Goal: Information Seeking & Learning: Check status

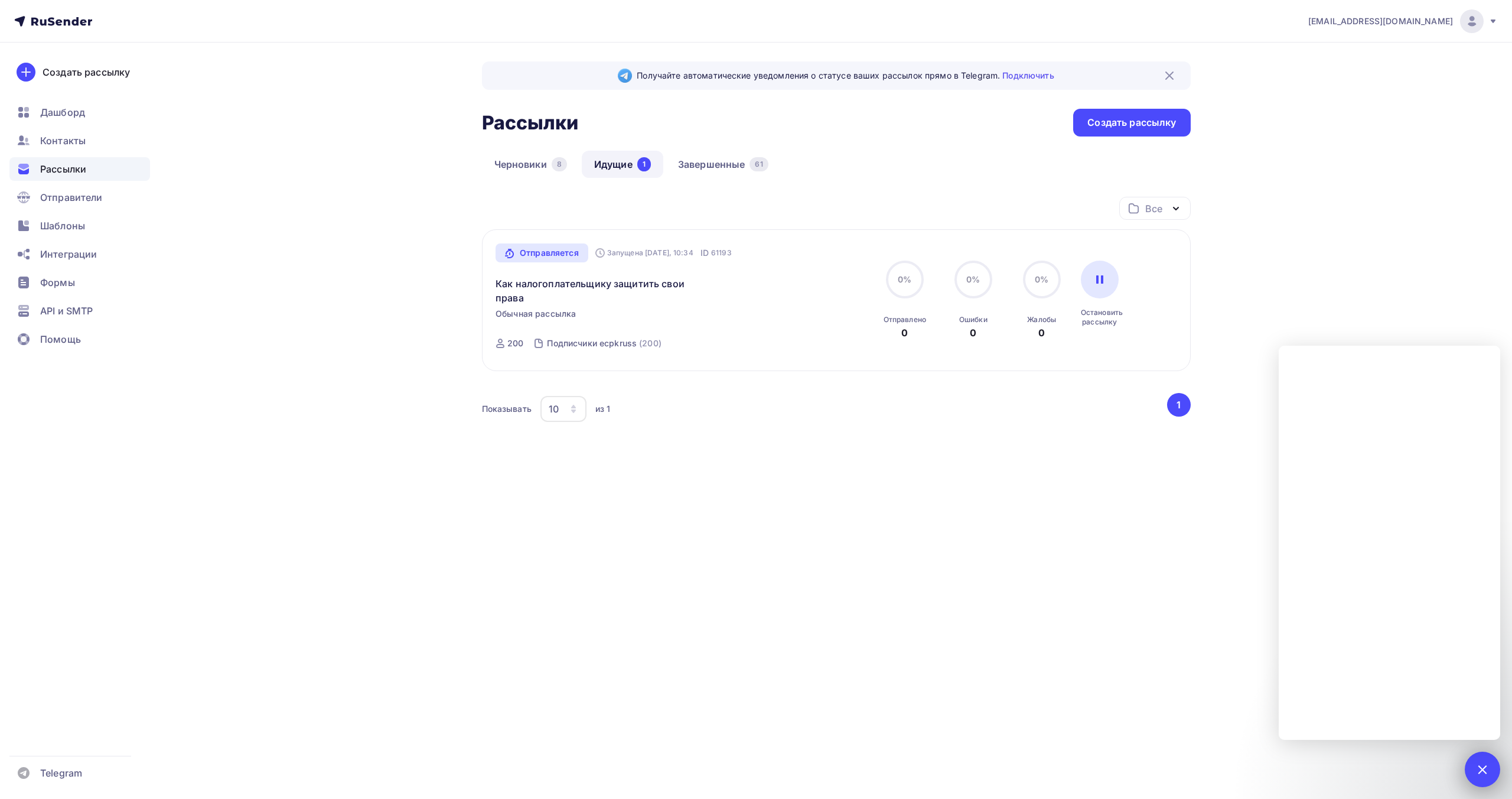
drag, startPoint x: 1486, startPoint y: 774, endPoint x: 1480, endPoint y: 758, distance: 17.1
click at [1485, 771] on div at bounding box center [1482, 769] width 36 height 36
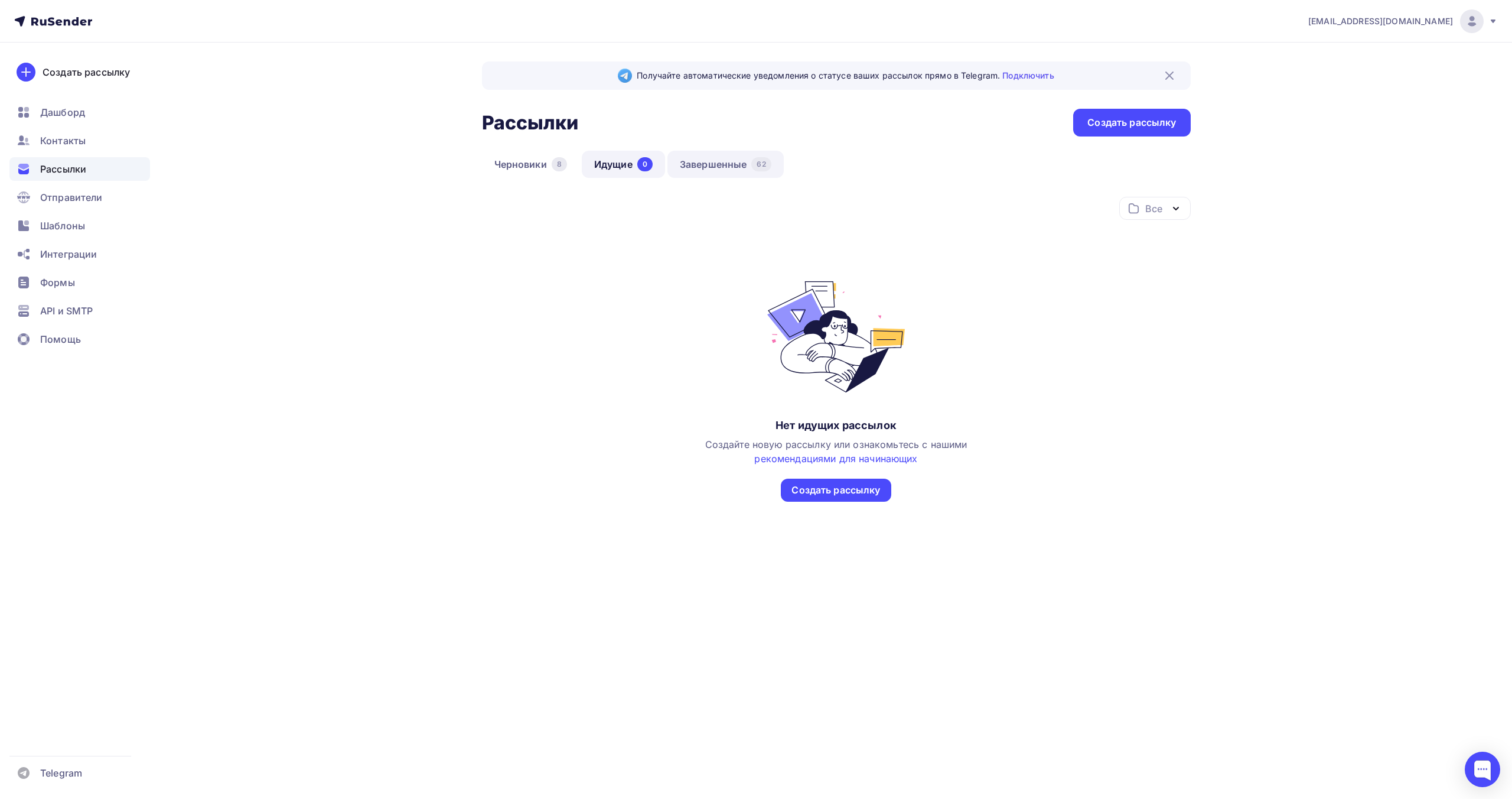
click at [718, 161] on link "Завершенные 62" at bounding box center [726, 164] width 117 height 27
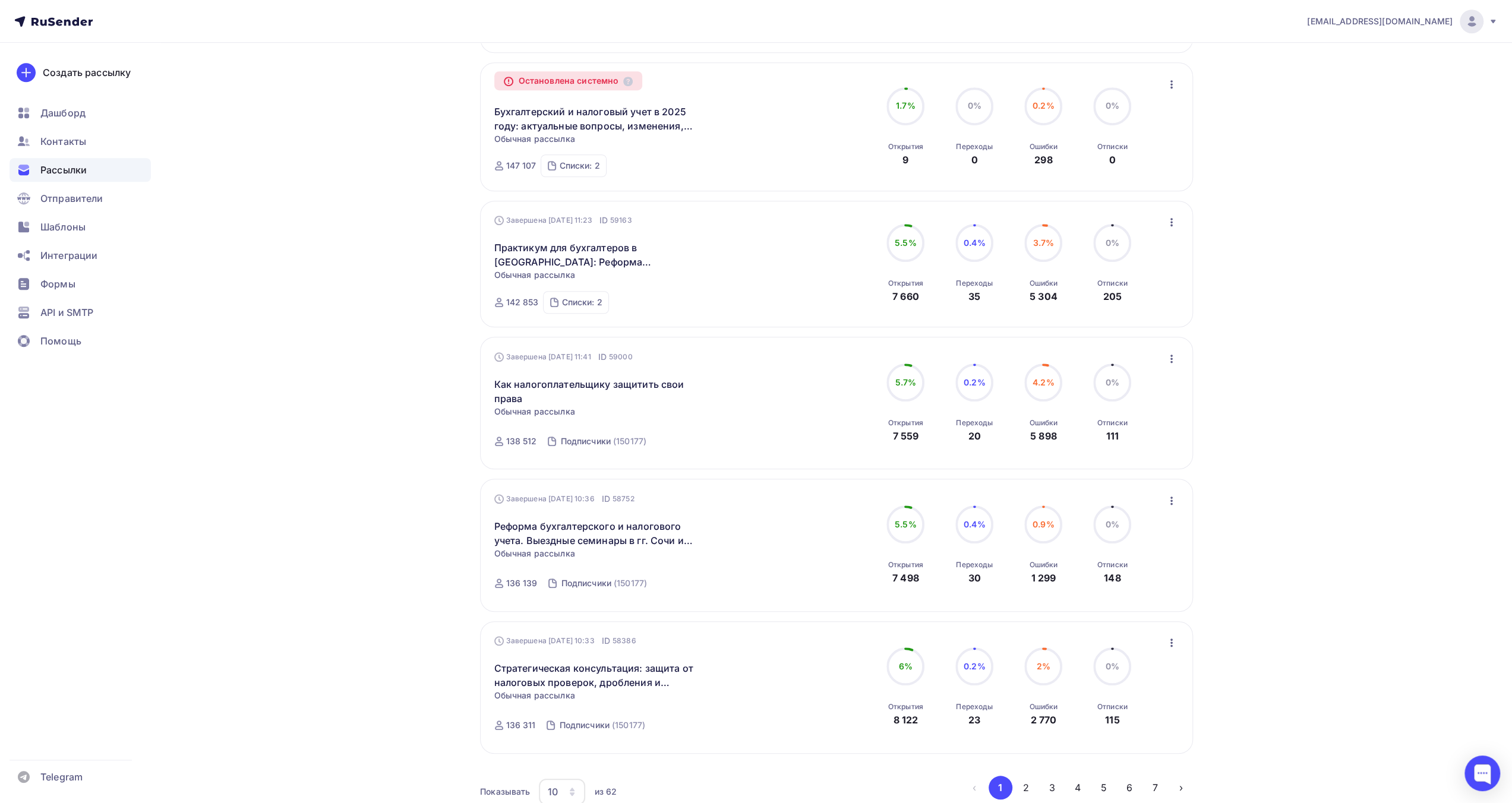
scroll to position [890, 0]
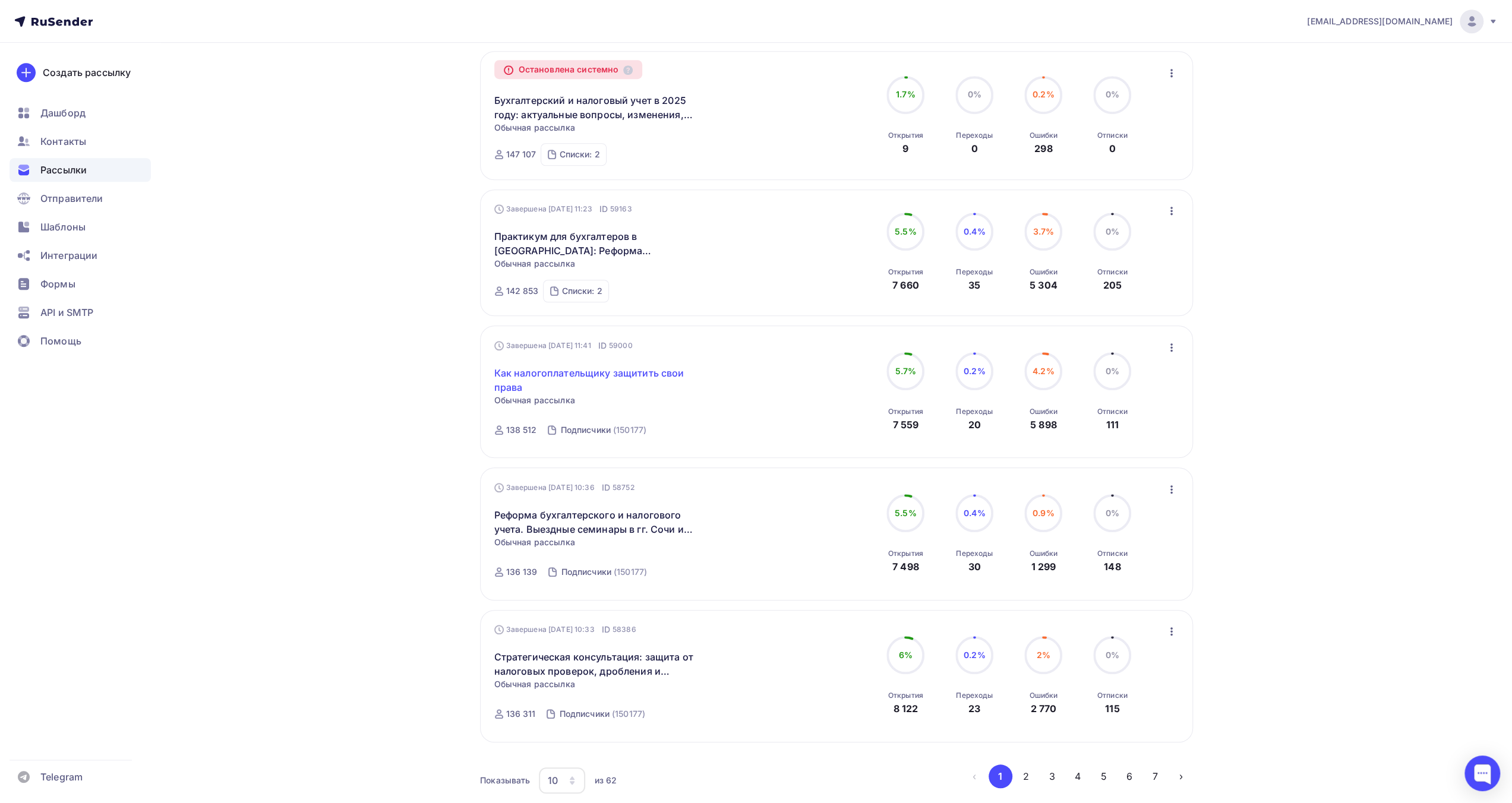
click at [586, 380] on link "Как налогоплательщику защитить свои права" at bounding box center [596, 380] width 204 height 28
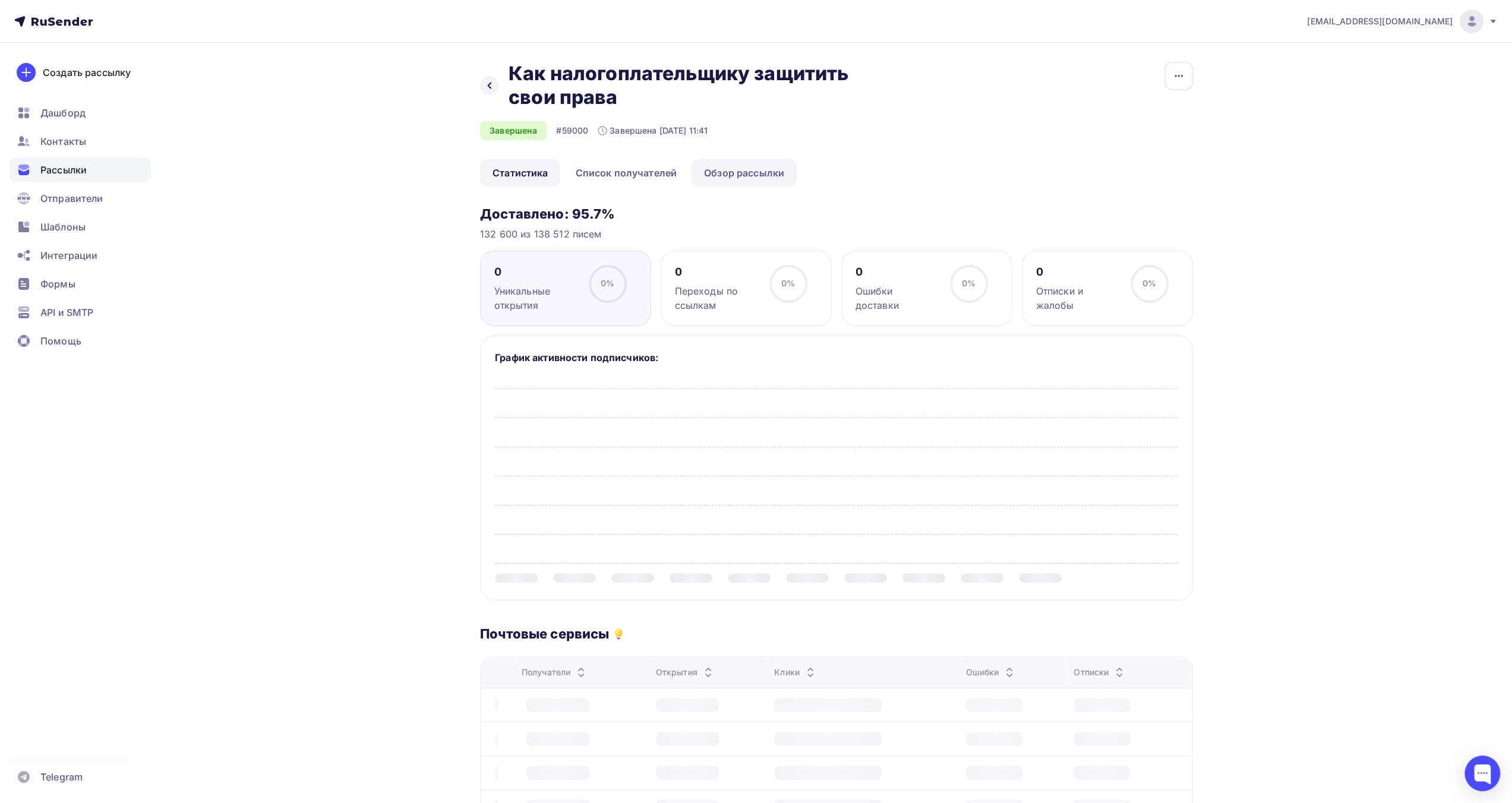
click at [766, 168] on link "Обзор рассылки" at bounding box center [744, 172] width 105 height 27
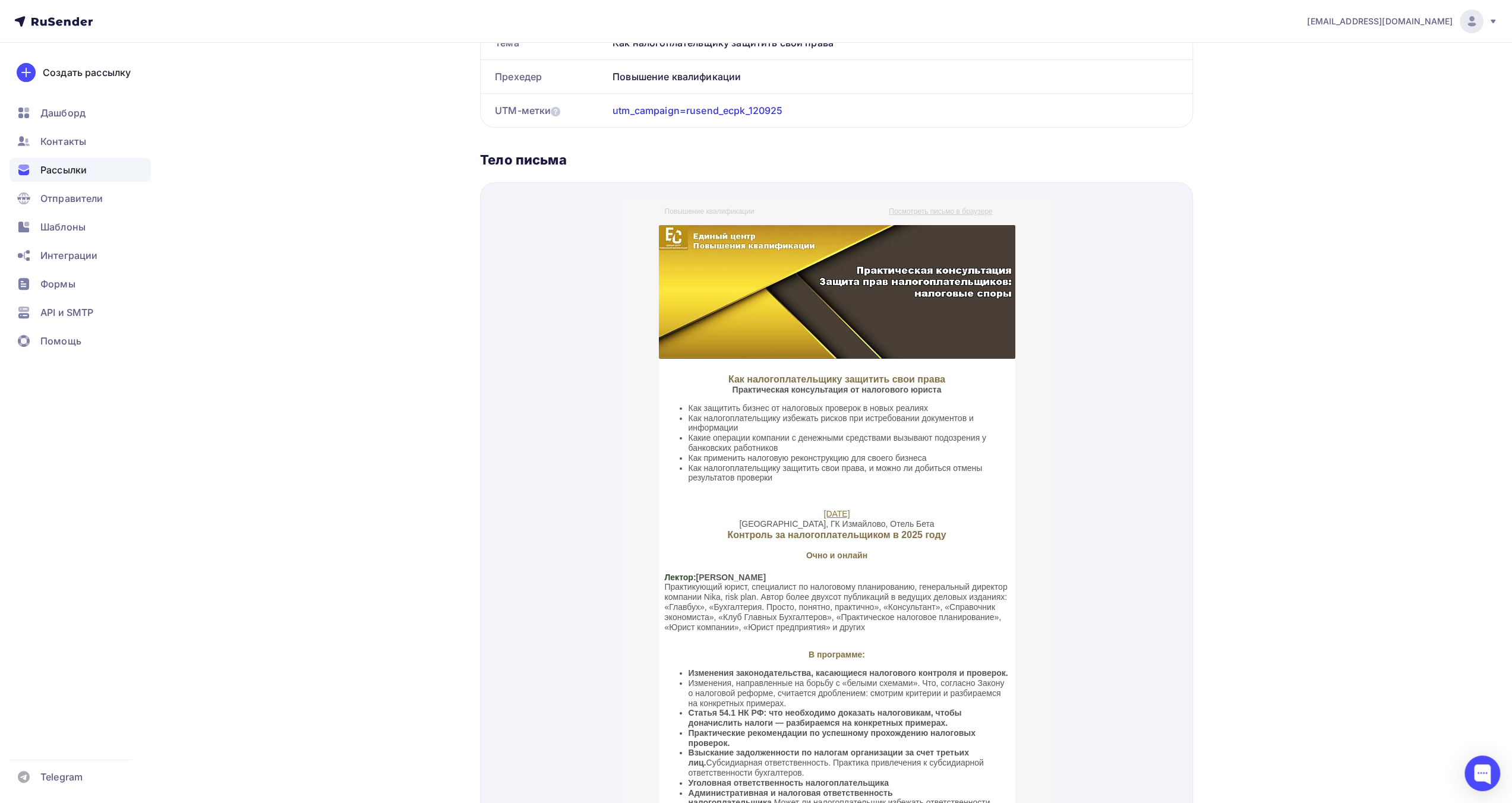
scroll to position [356, 0]
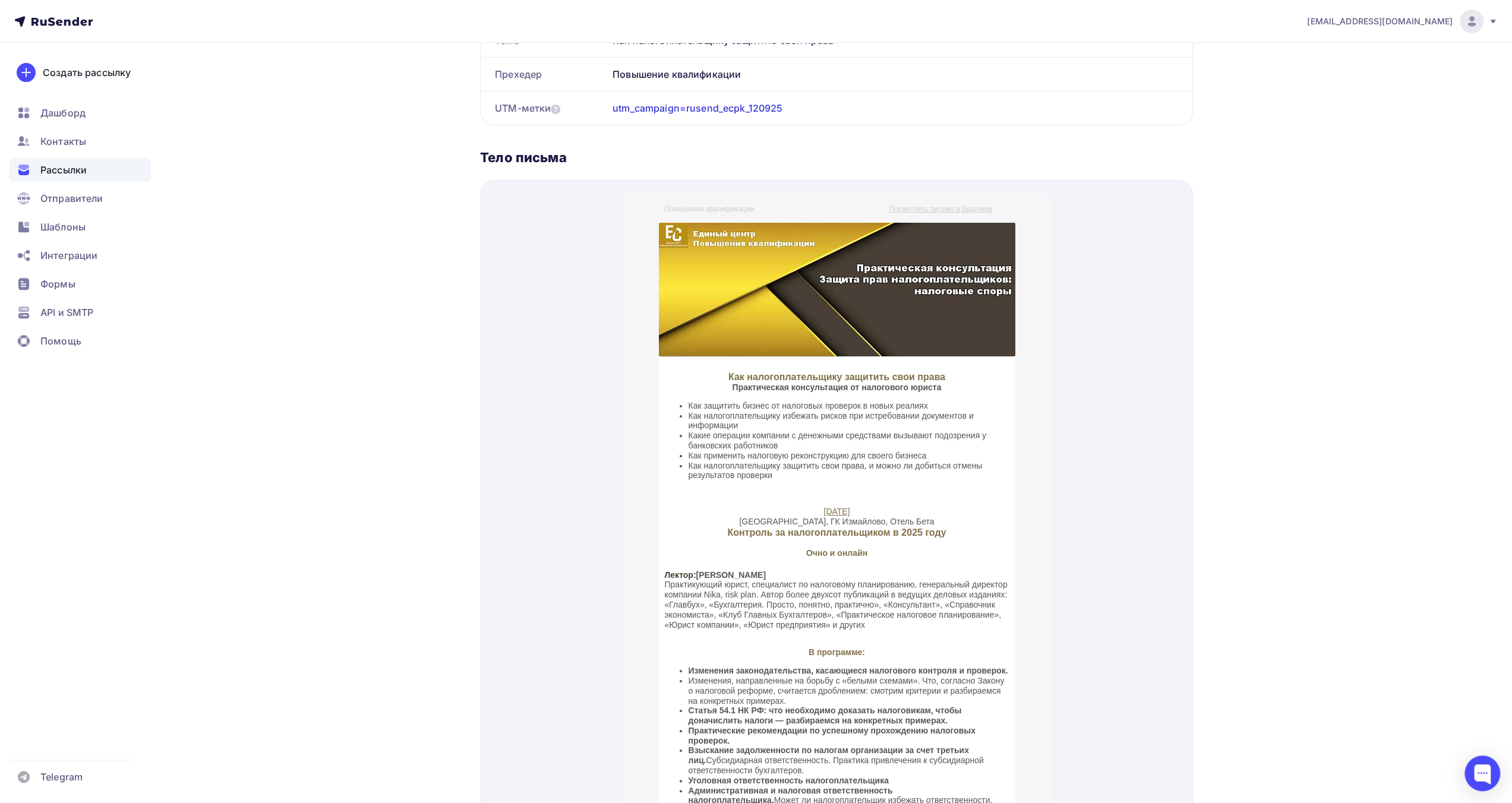
click at [64, 169] on span "Рассылки" at bounding box center [63, 170] width 47 height 15
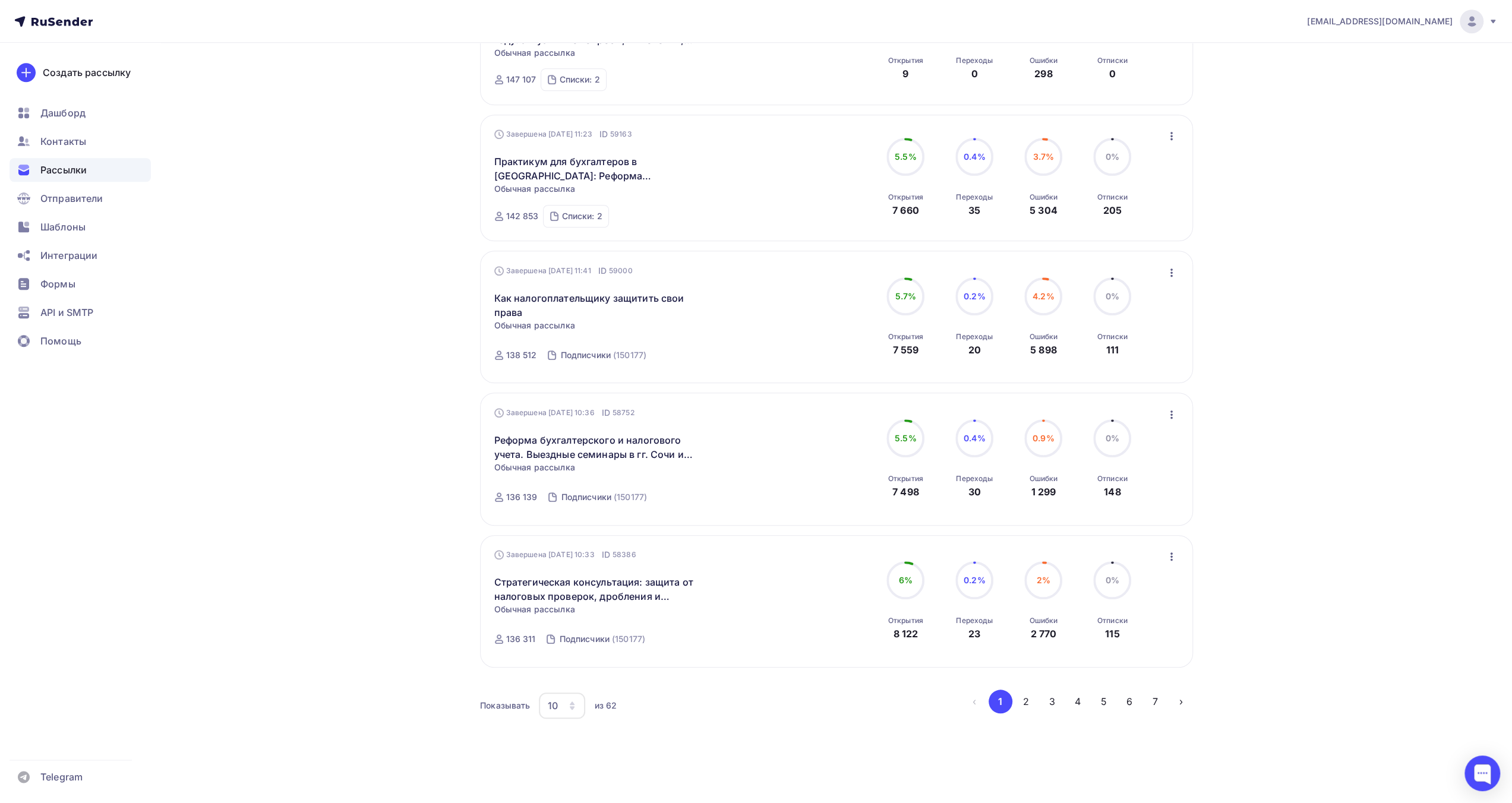
scroll to position [976, 0]
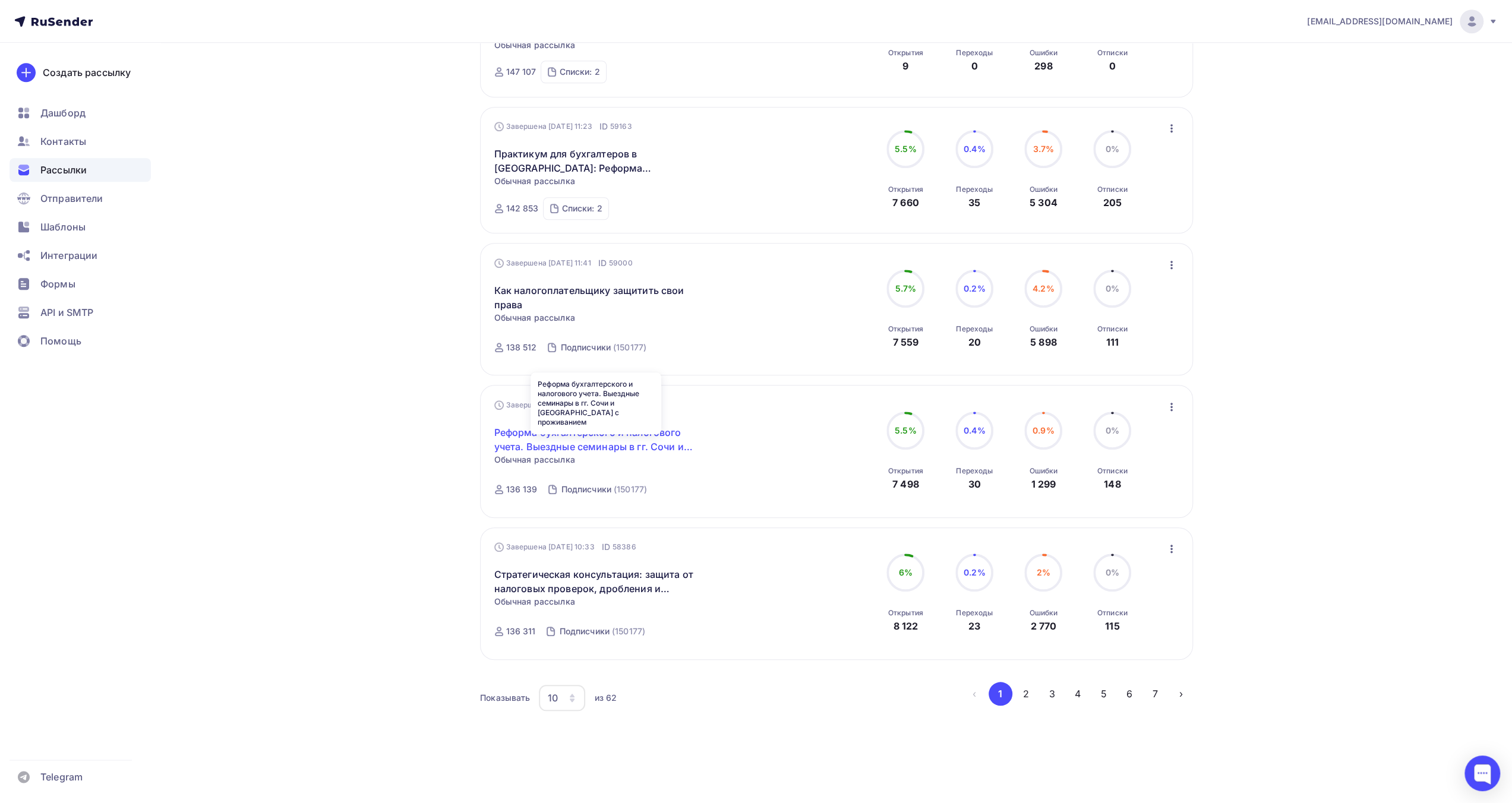
click at [618, 446] on link "Реформа бухгалтерского и налогового учета. Выездные семинары в гг. Сочи и [GEOG…" at bounding box center [596, 439] width 204 height 28
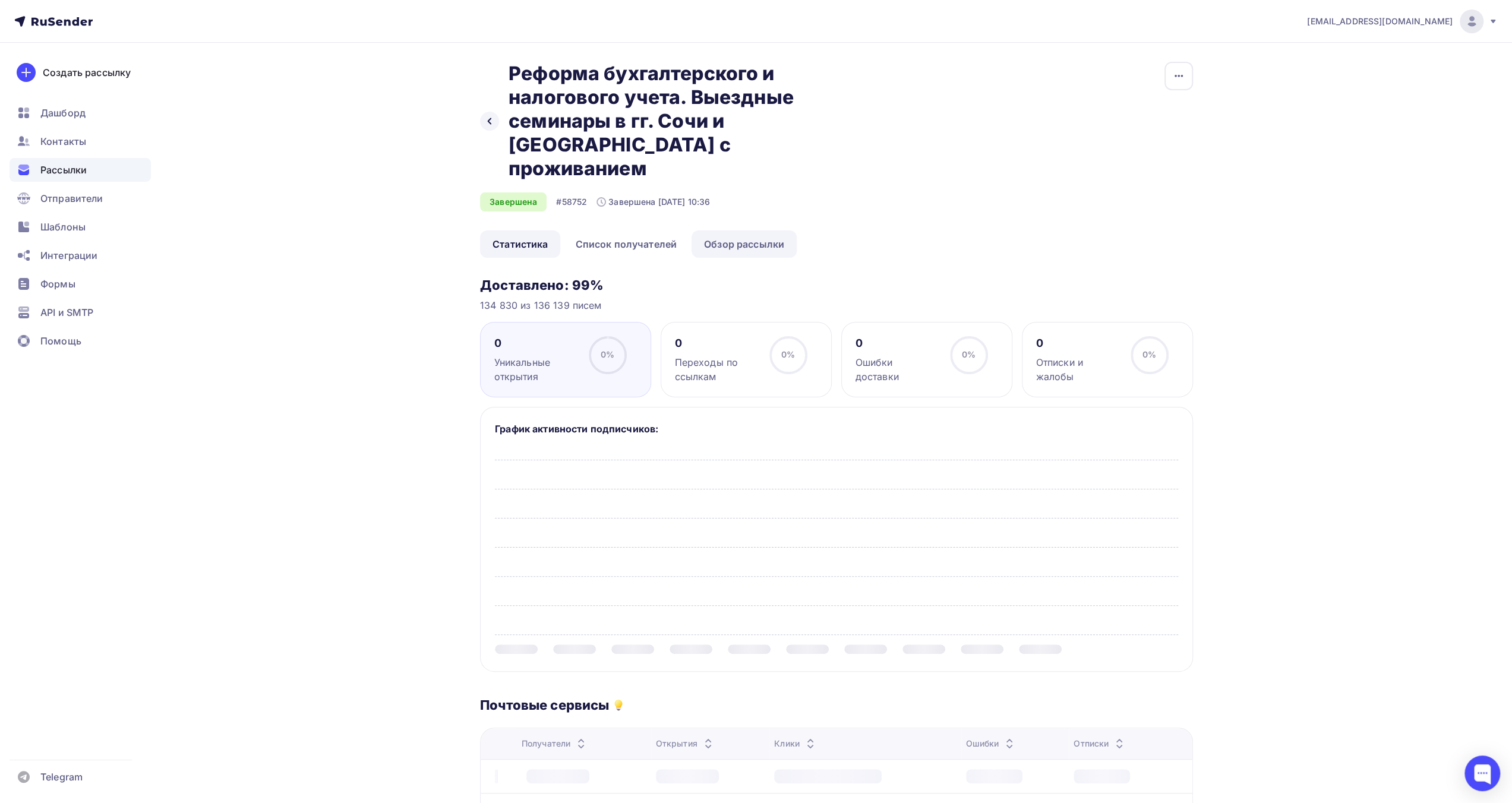
click at [764, 230] on link "Обзор рассылки" at bounding box center [744, 243] width 105 height 27
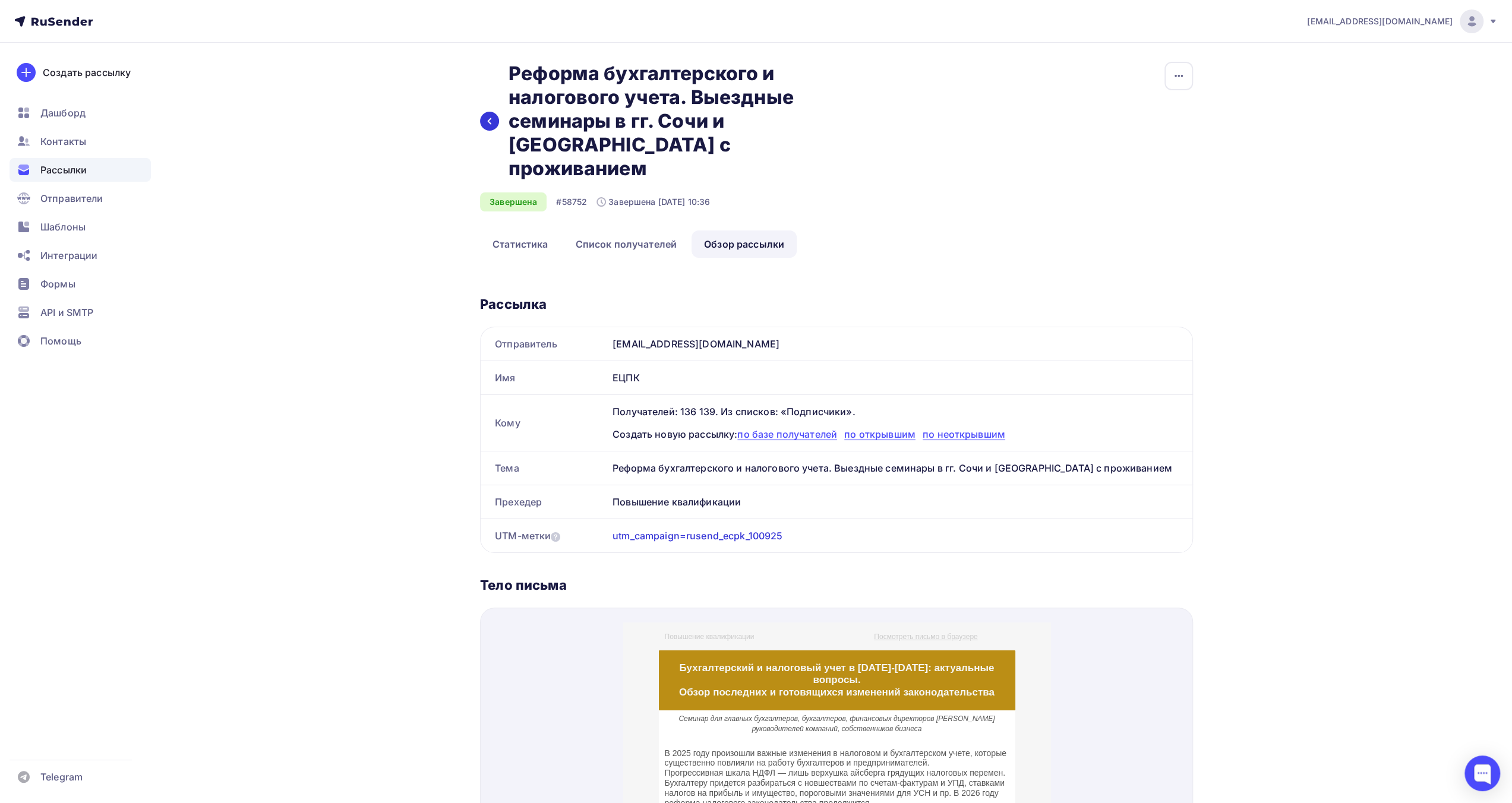
click at [492, 115] on div at bounding box center [490, 121] width 19 height 19
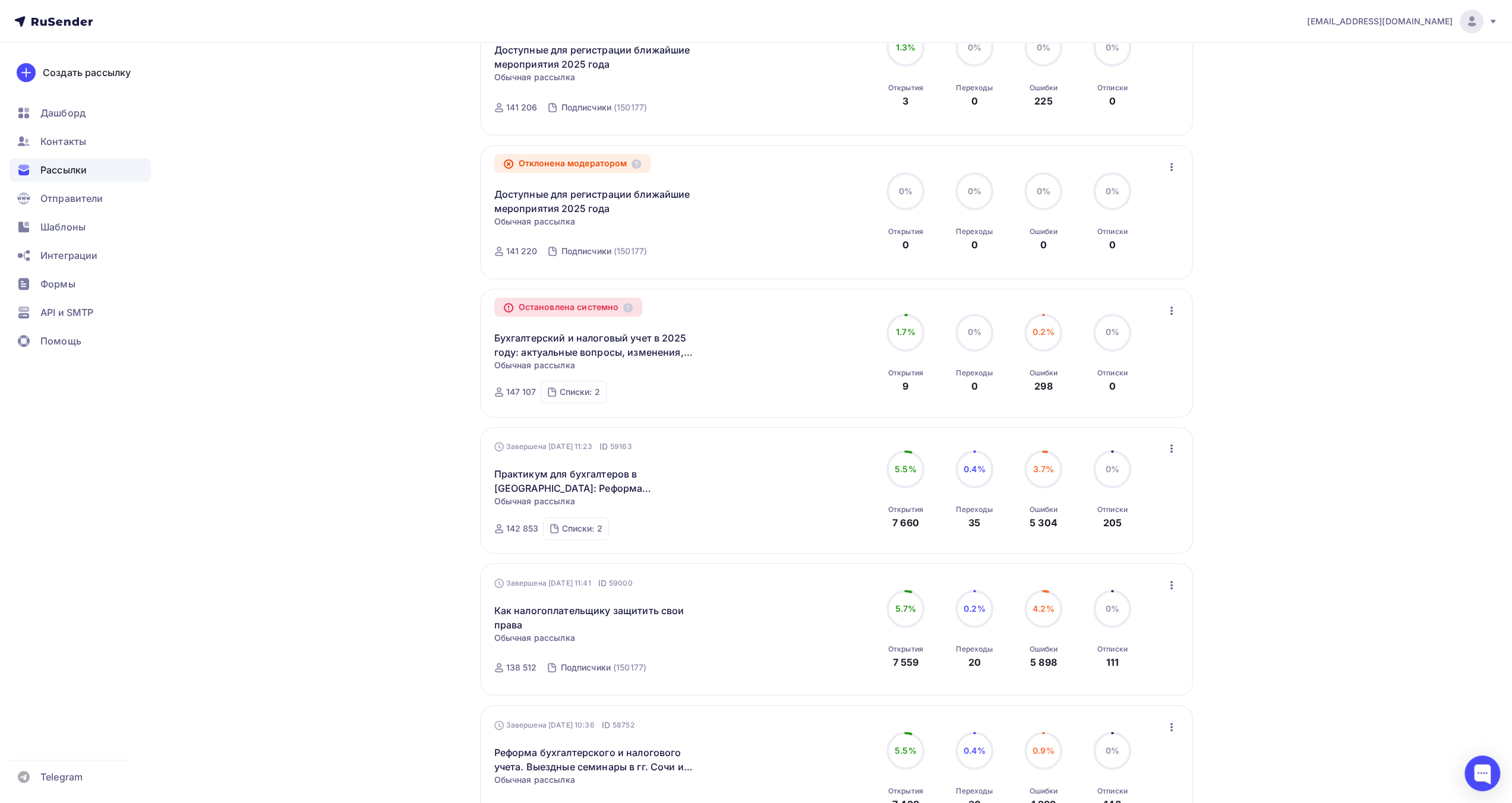
scroll to position [976, 0]
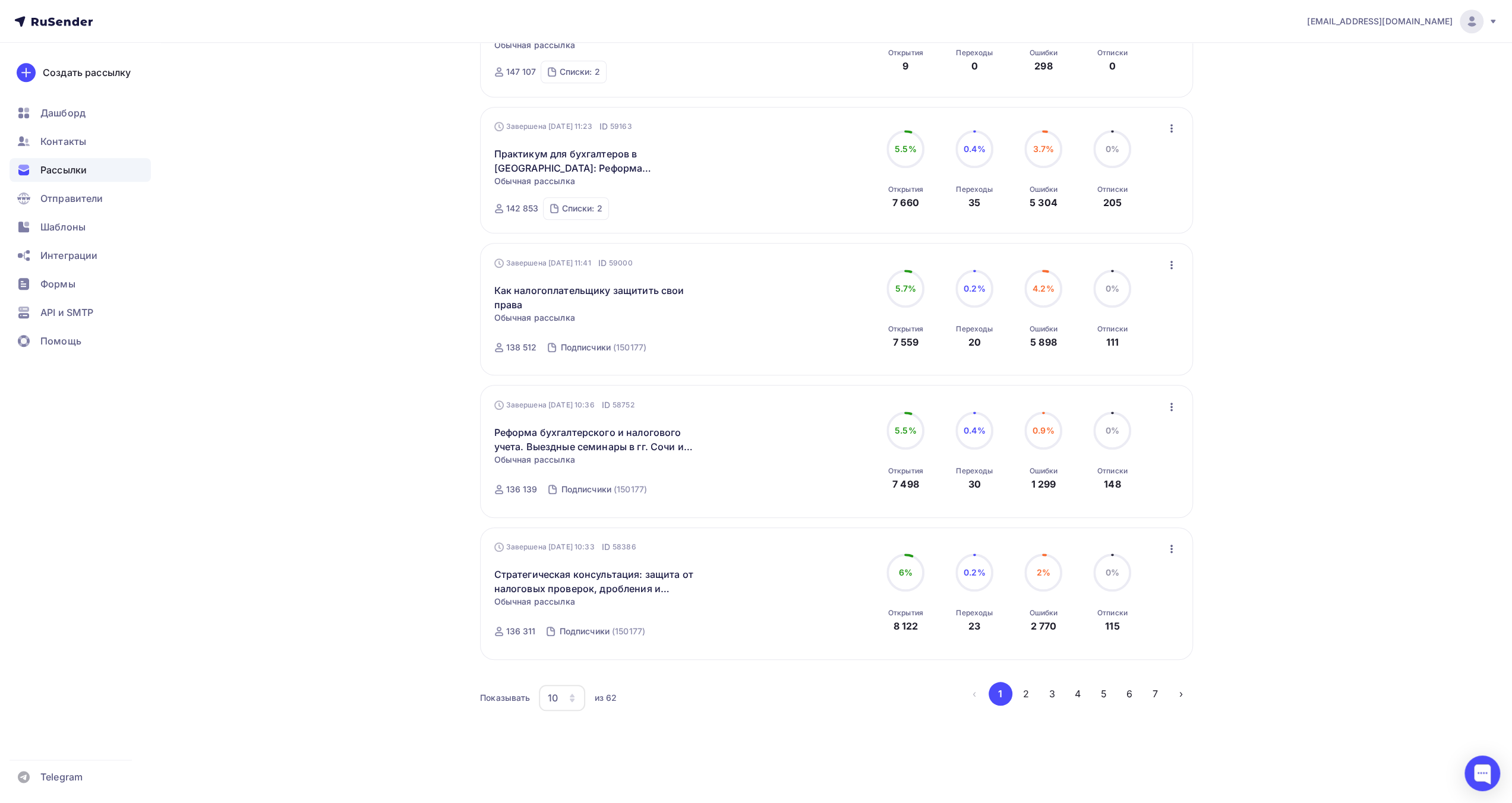
click at [566, 697] on div "10" at bounding box center [562, 698] width 47 height 26
click at [580, 664] on div "100" at bounding box center [609, 665] width 114 height 15
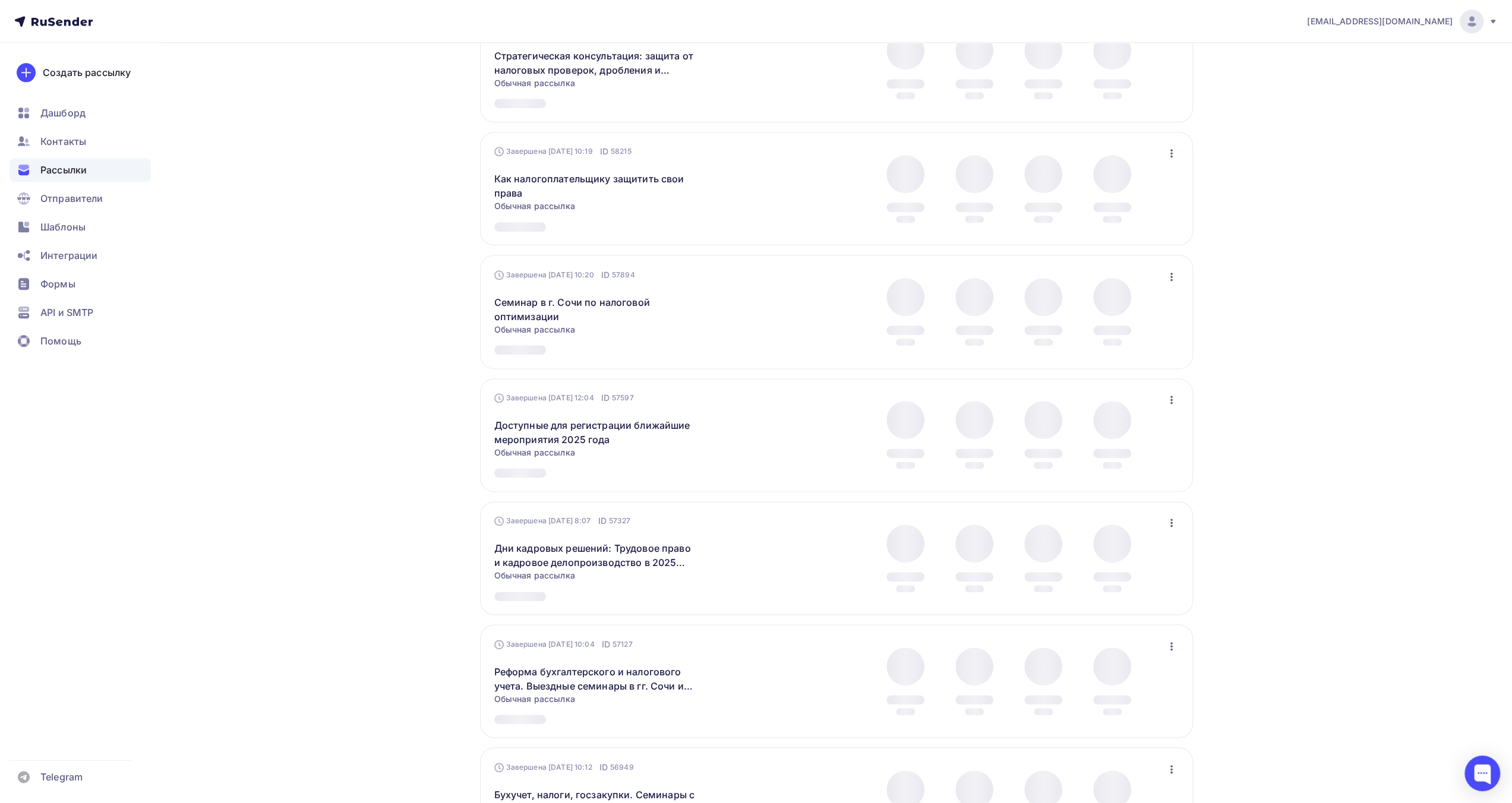
scroll to position [1188, 0]
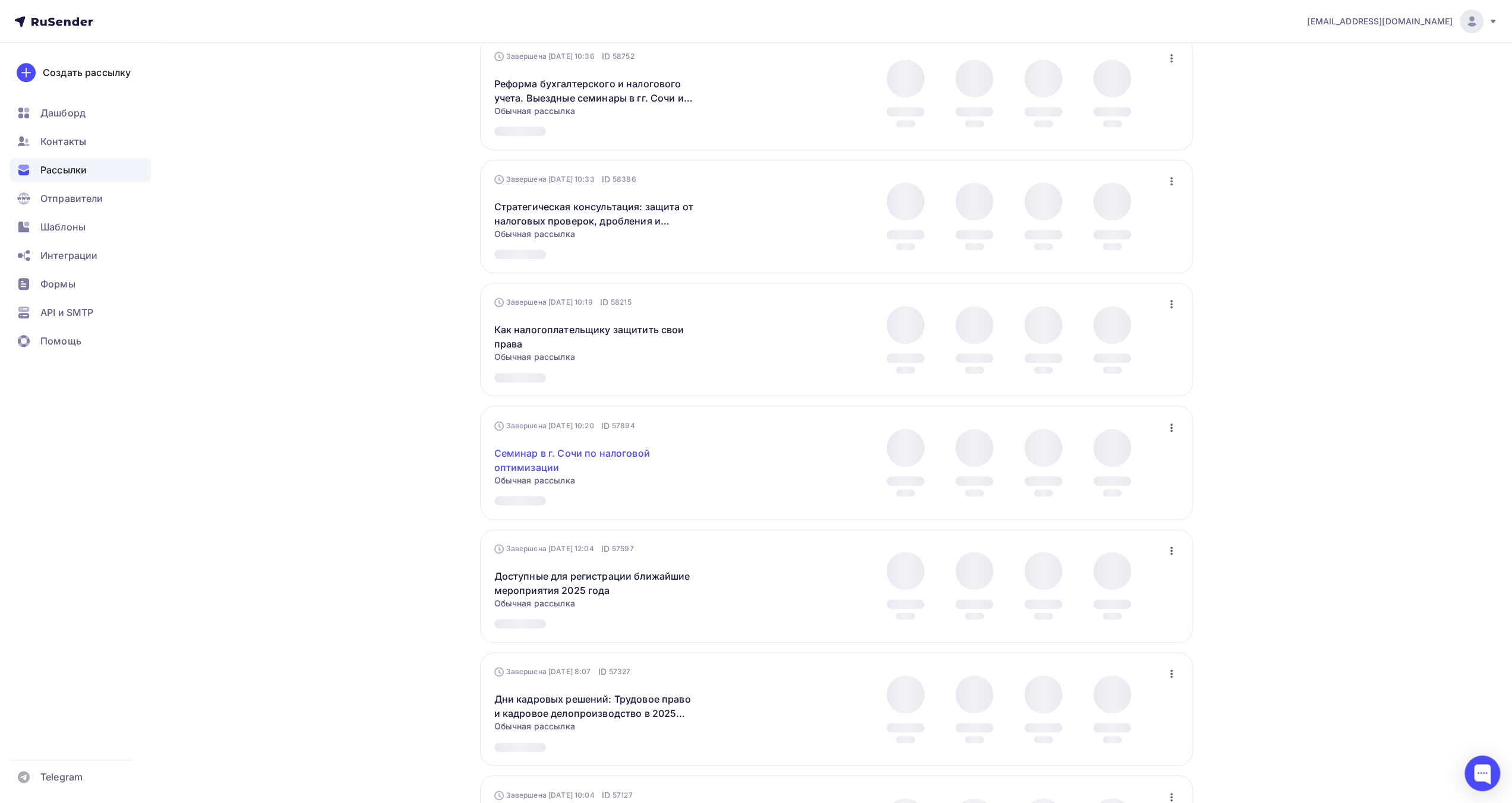
click at [628, 457] on link "Семинар в г. Сочи по налоговой оптимизации" at bounding box center [596, 460] width 204 height 28
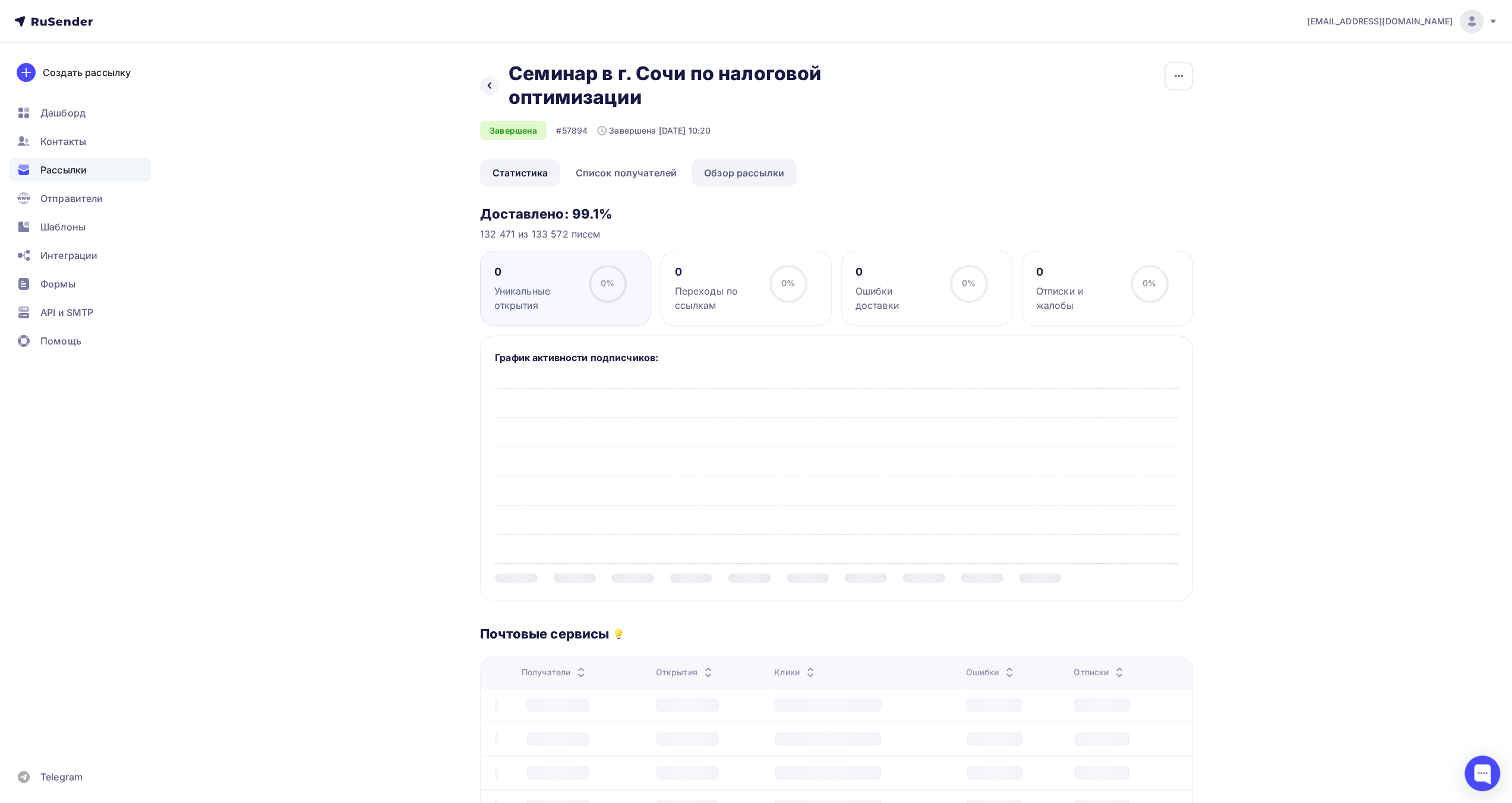
click at [752, 173] on link "Обзор рассылки" at bounding box center [744, 172] width 105 height 27
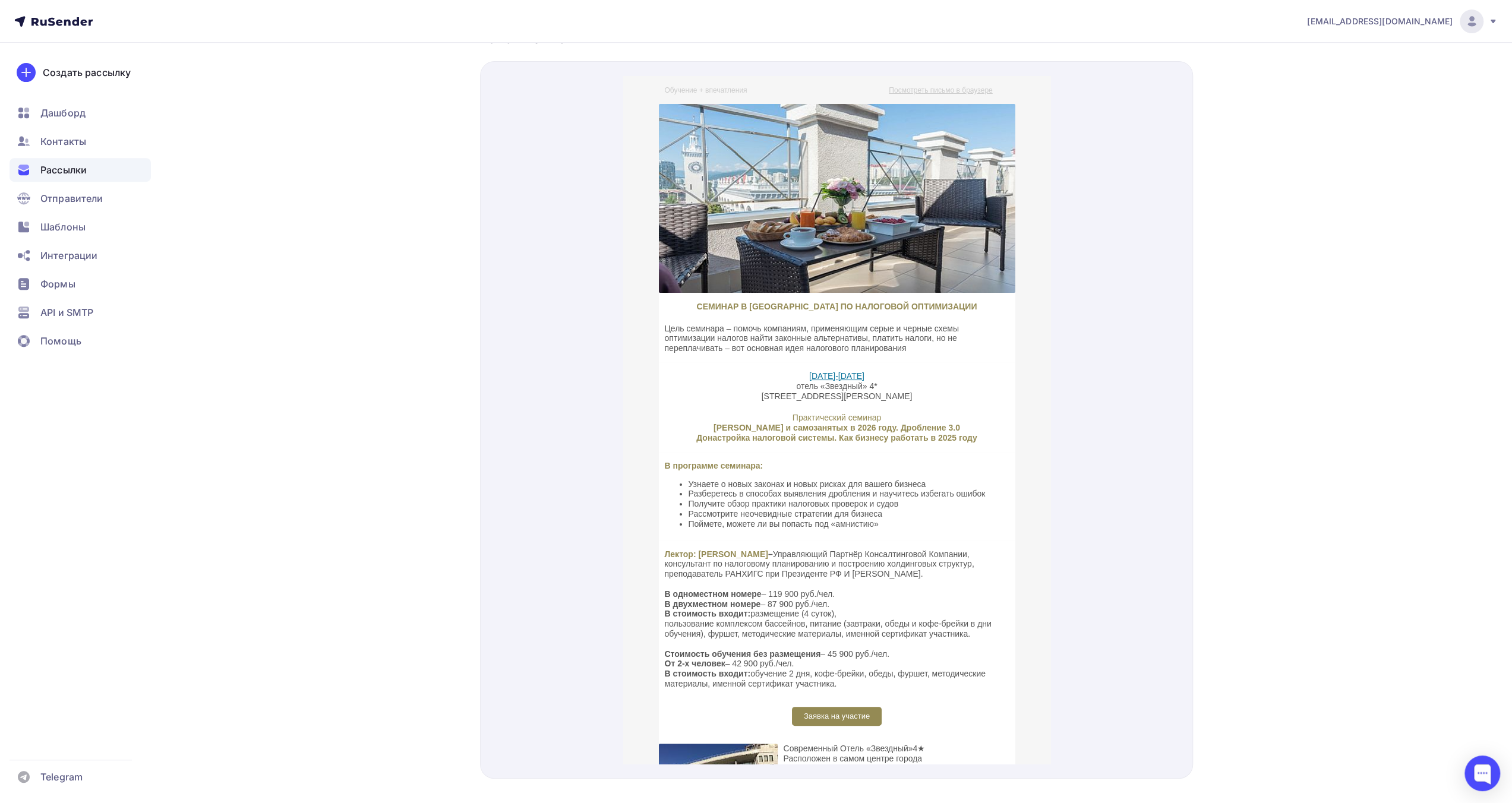
scroll to position [178, 0]
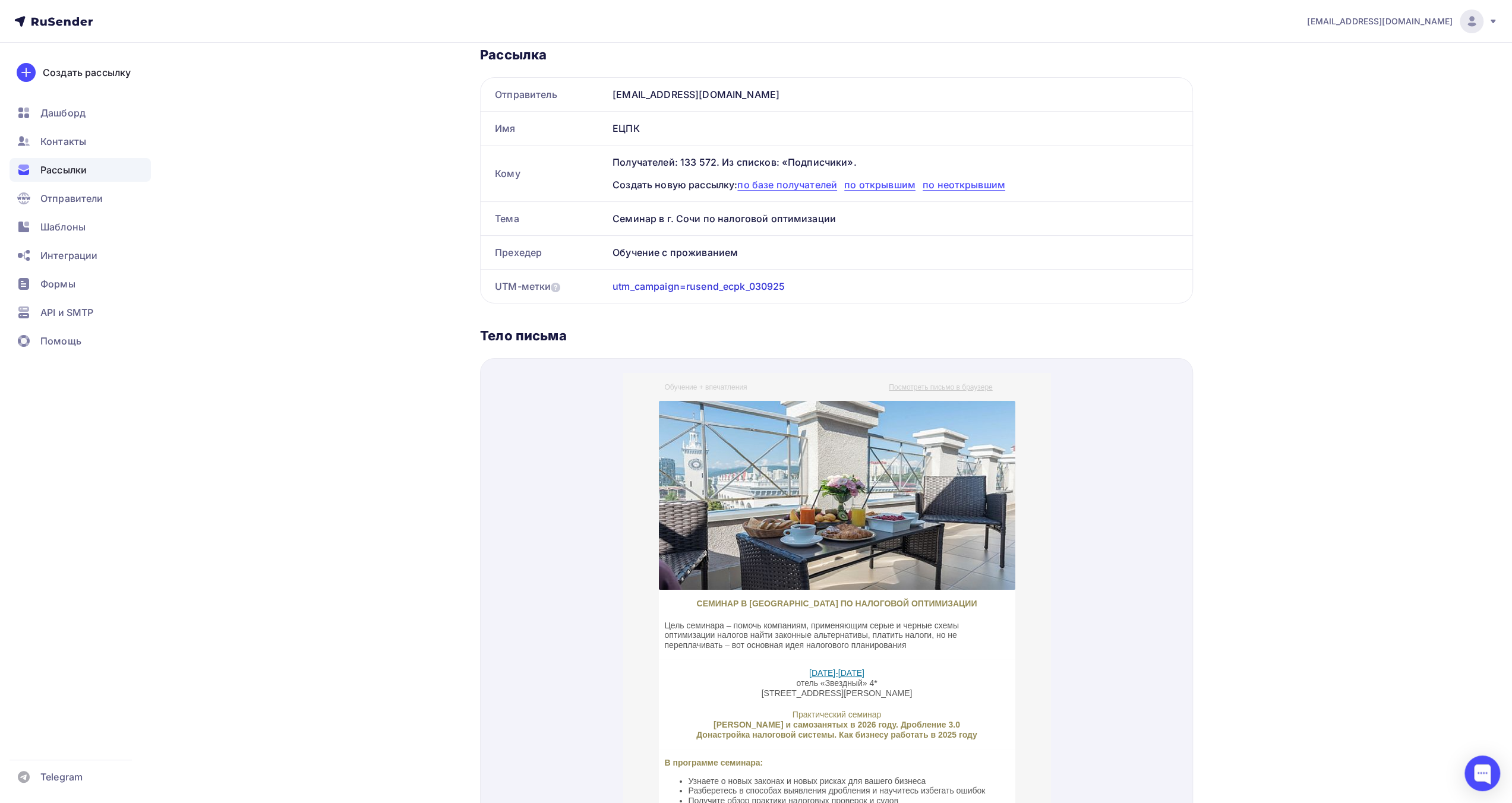
drag, startPoint x: 614, startPoint y: 217, endPoint x: 839, endPoint y: 204, distance: 225.4
click at [839, 204] on div "Семинар в г. Сочи по налоговой оптимизации" at bounding box center [900, 219] width 585 height 34
copy div "Семинар в г. Сочи по налоговой оптимизации"
click at [456, 82] on div "Назад Семинар в г. Сочи по налоговой оптимизации Семинар в г. Сочи по налоговой…" at bounding box center [756, 493] width 974 height 1258
drag, startPoint x: 63, startPoint y: 172, endPoint x: 69, endPoint y: 169, distance: 6.7
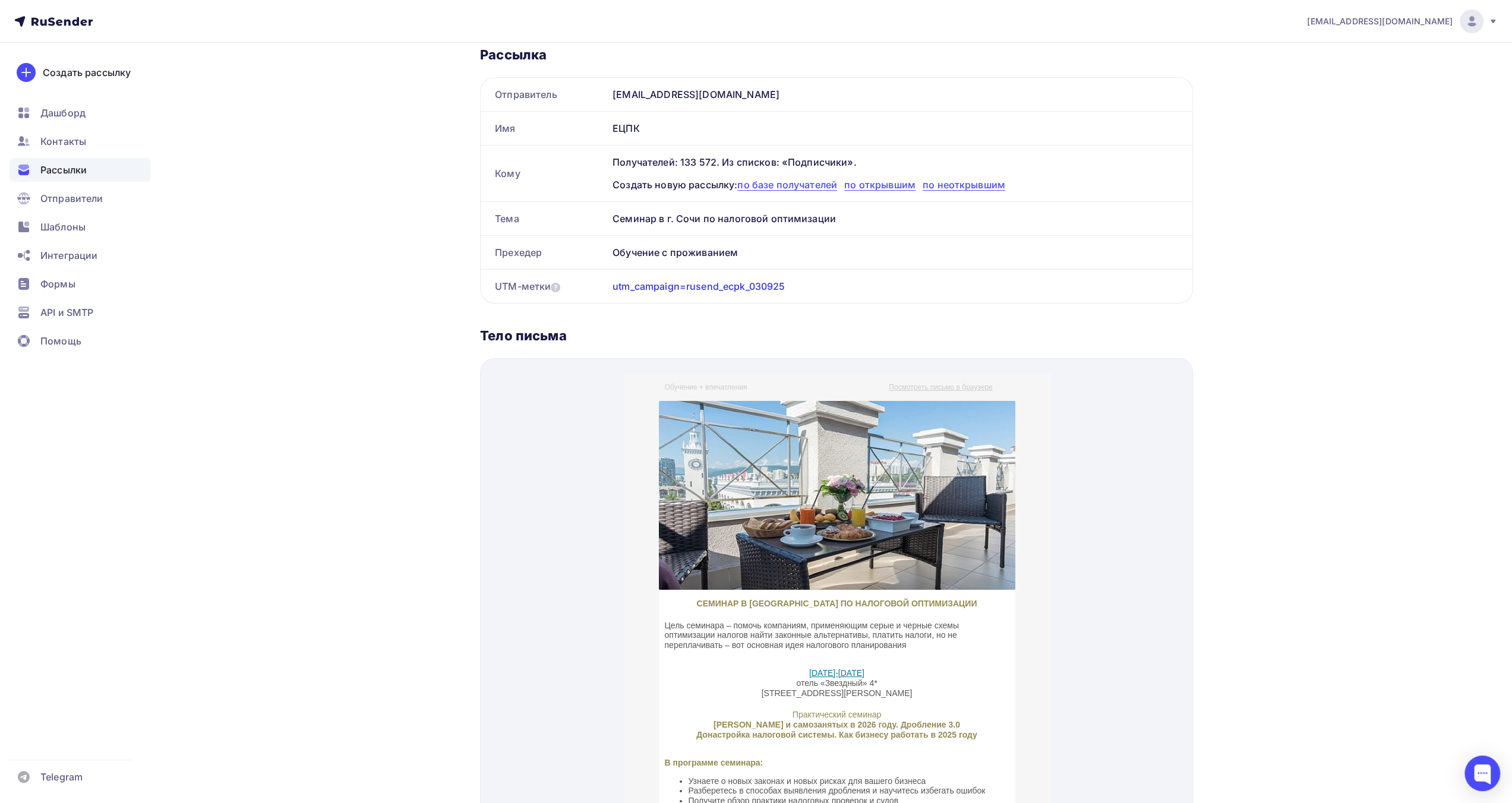
click at [63, 172] on span "Рассылки" at bounding box center [63, 170] width 47 height 15
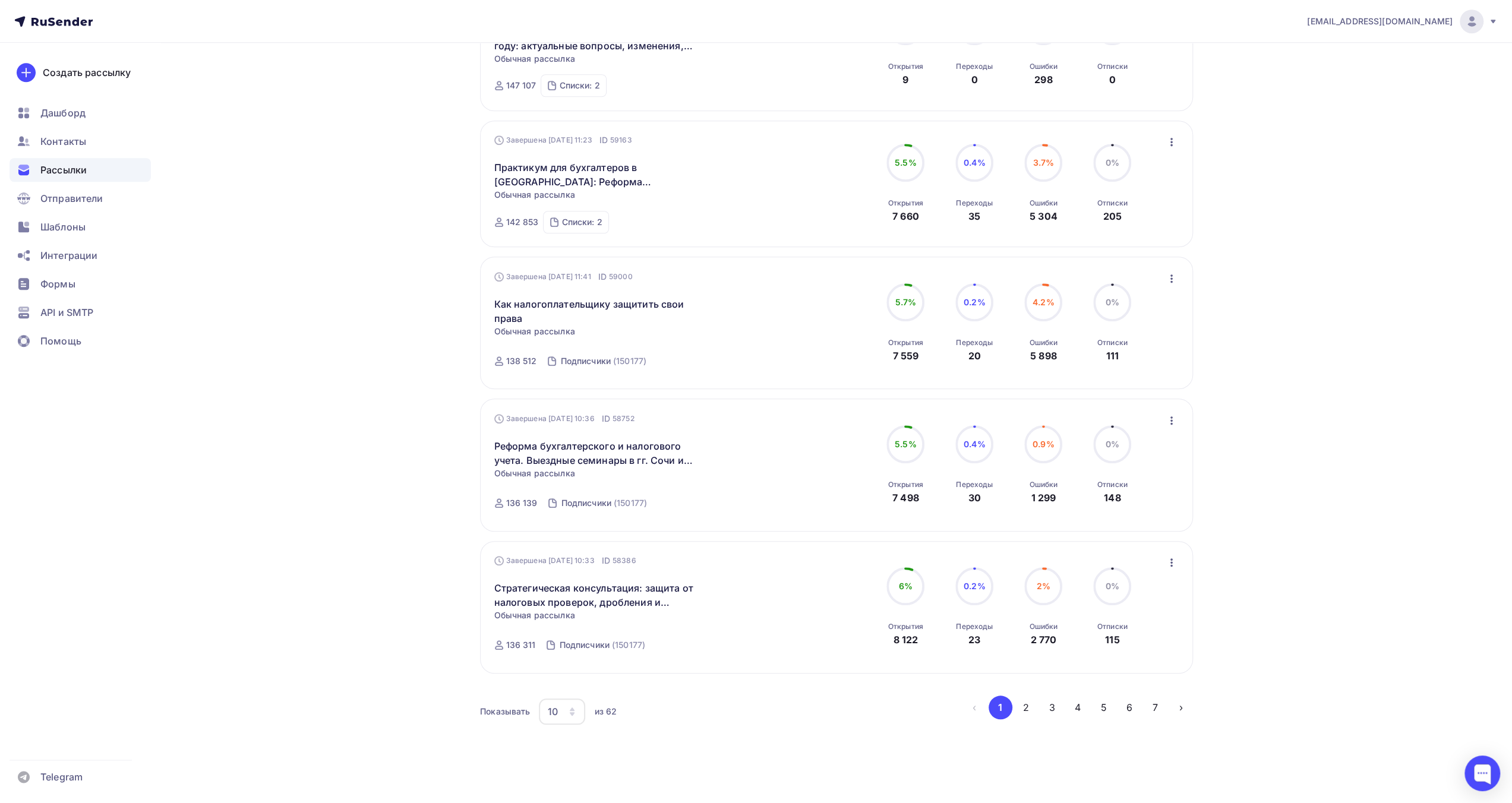
scroll to position [976, 0]
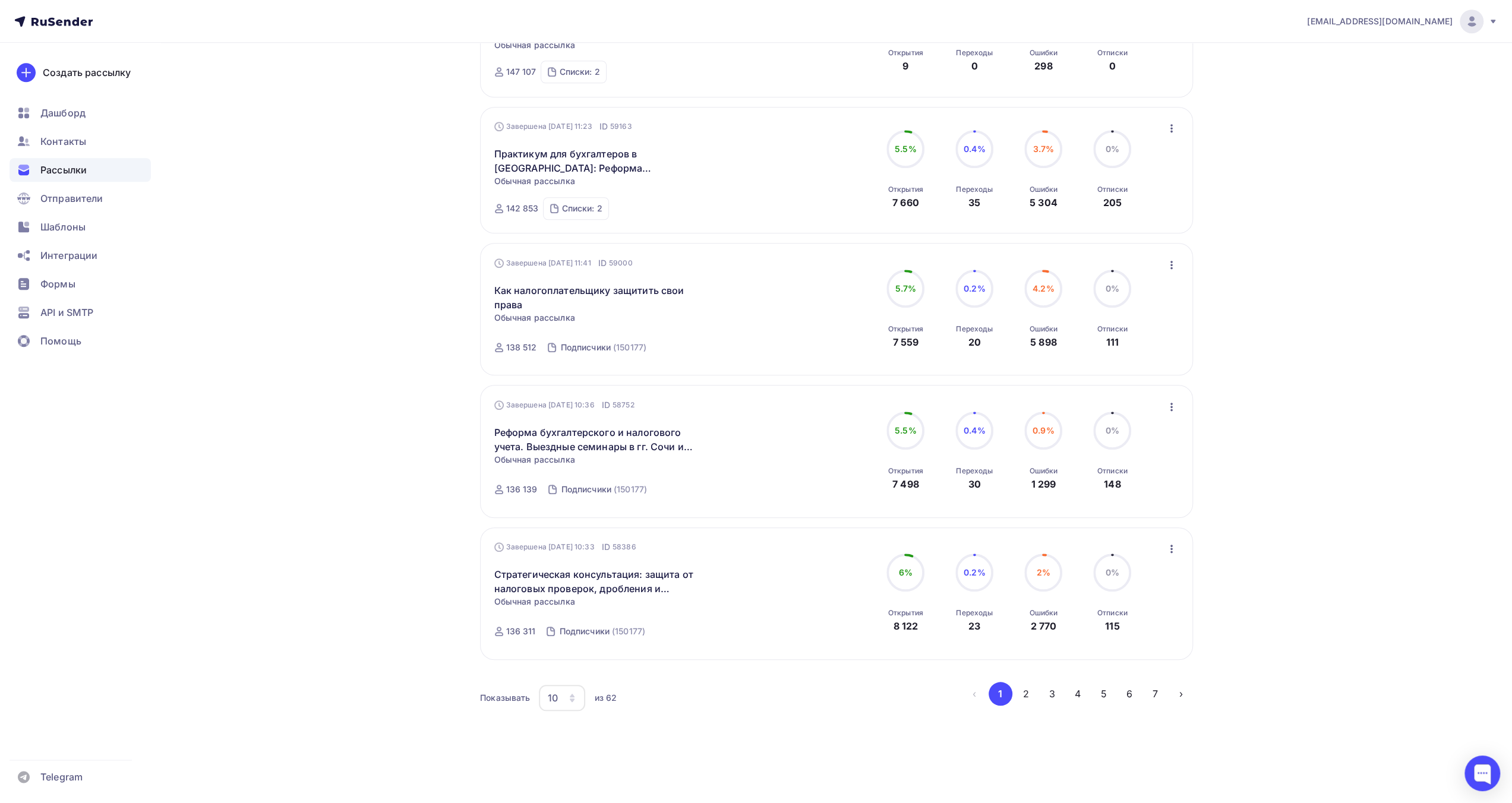
click at [561, 695] on div "10" at bounding box center [562, 698] width 47 height 26
click at [579, 666] on div "100" at bounding box center [609, 665] width 114 height 15
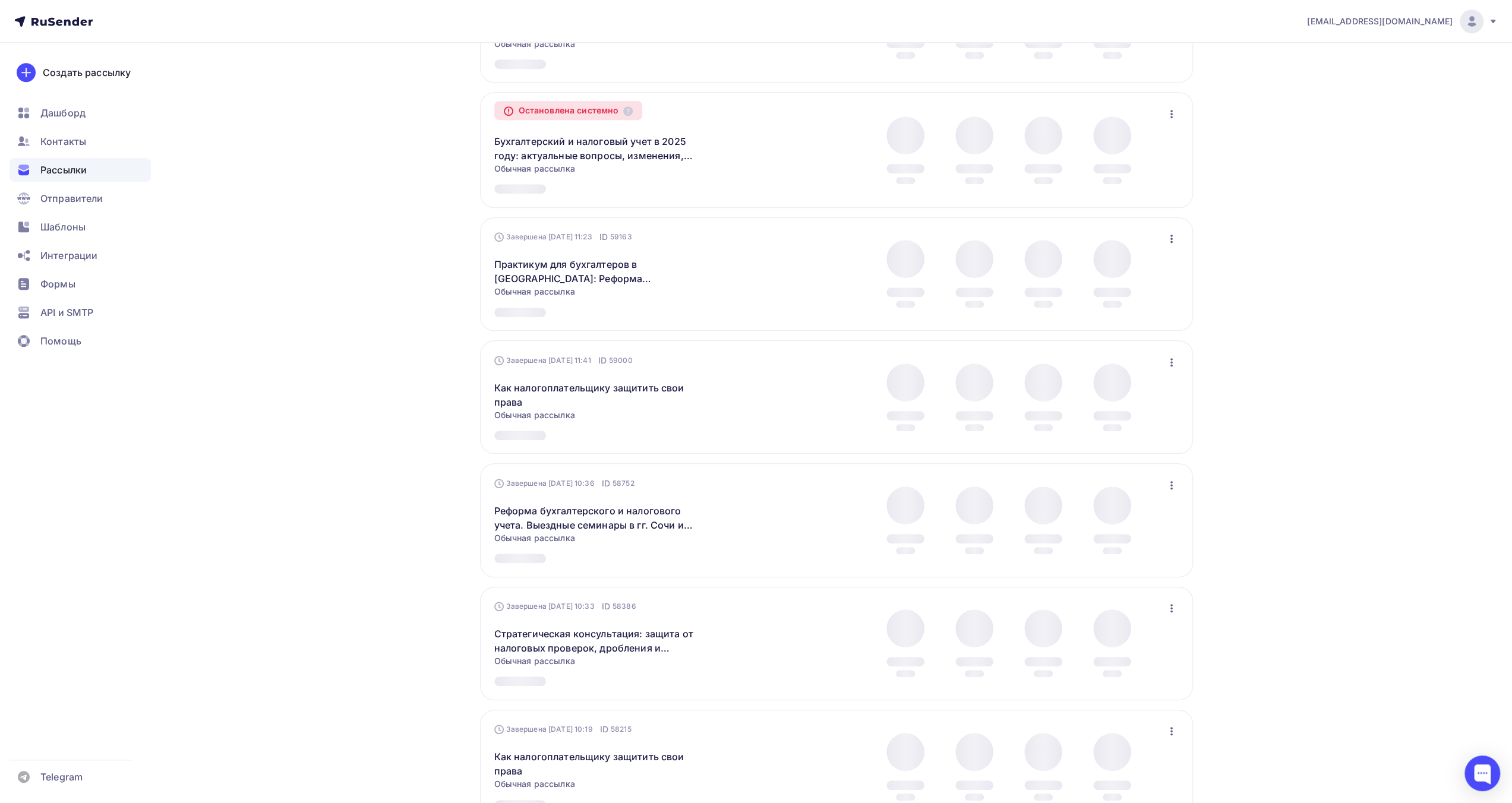
scroll to position [713, 0]
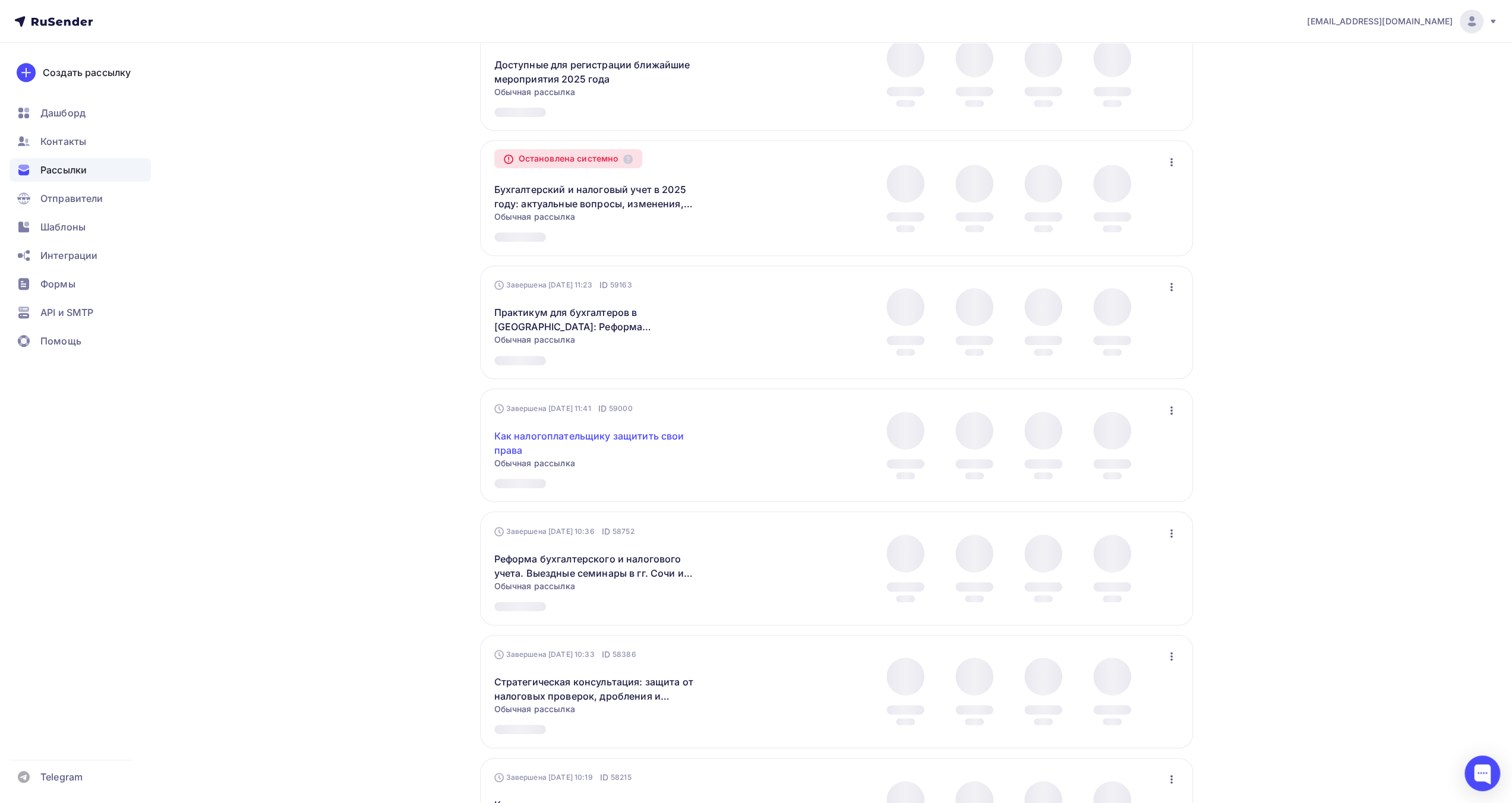
click at [641, 444] on link "Как налогоплательщику защитить свои права" at bounding box center [596, 442] width 204 height 28
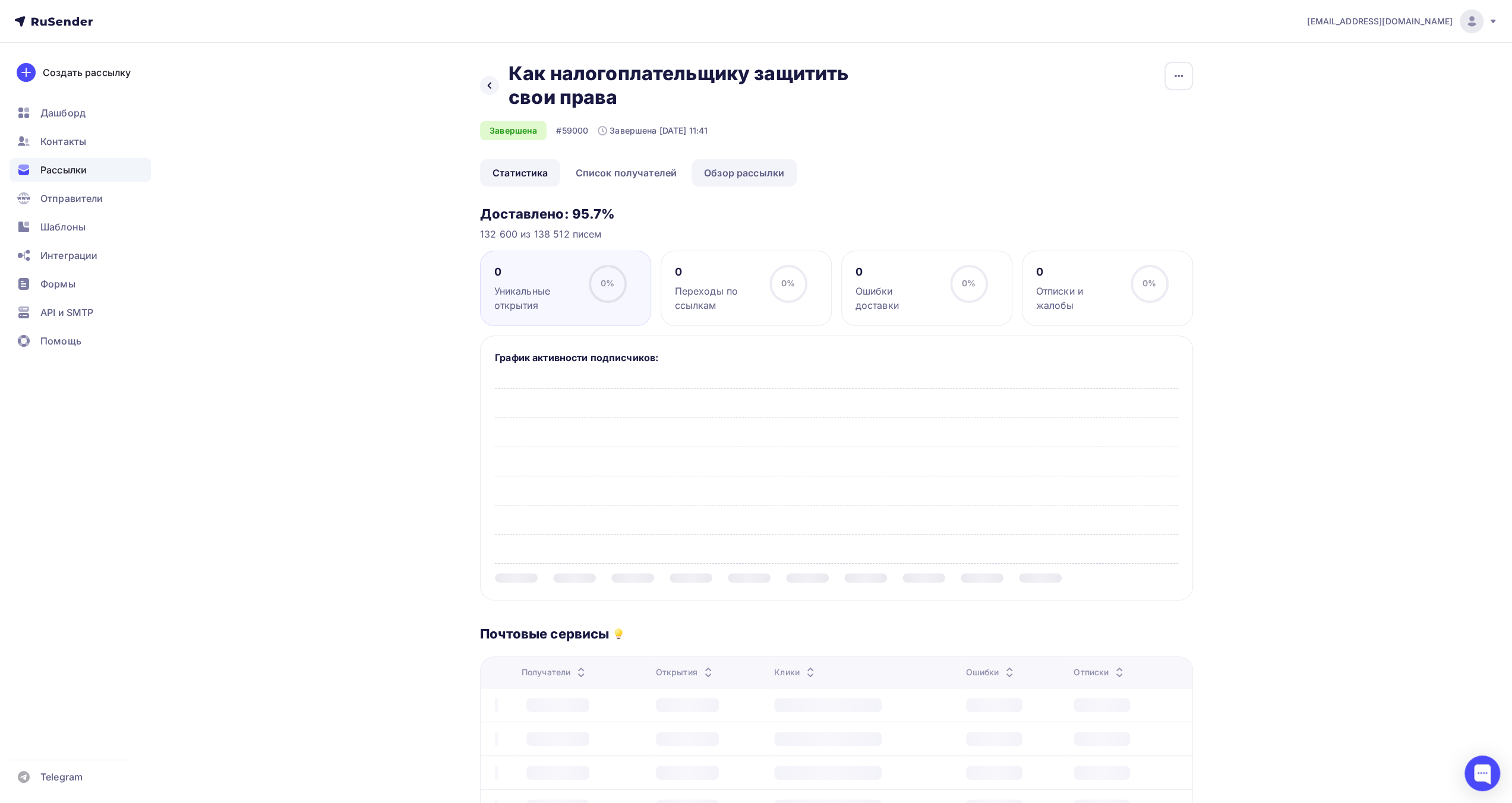
click at [752, 174] on link "Обзор рассылки" at bounding box center [744, 172] width 105 height 27
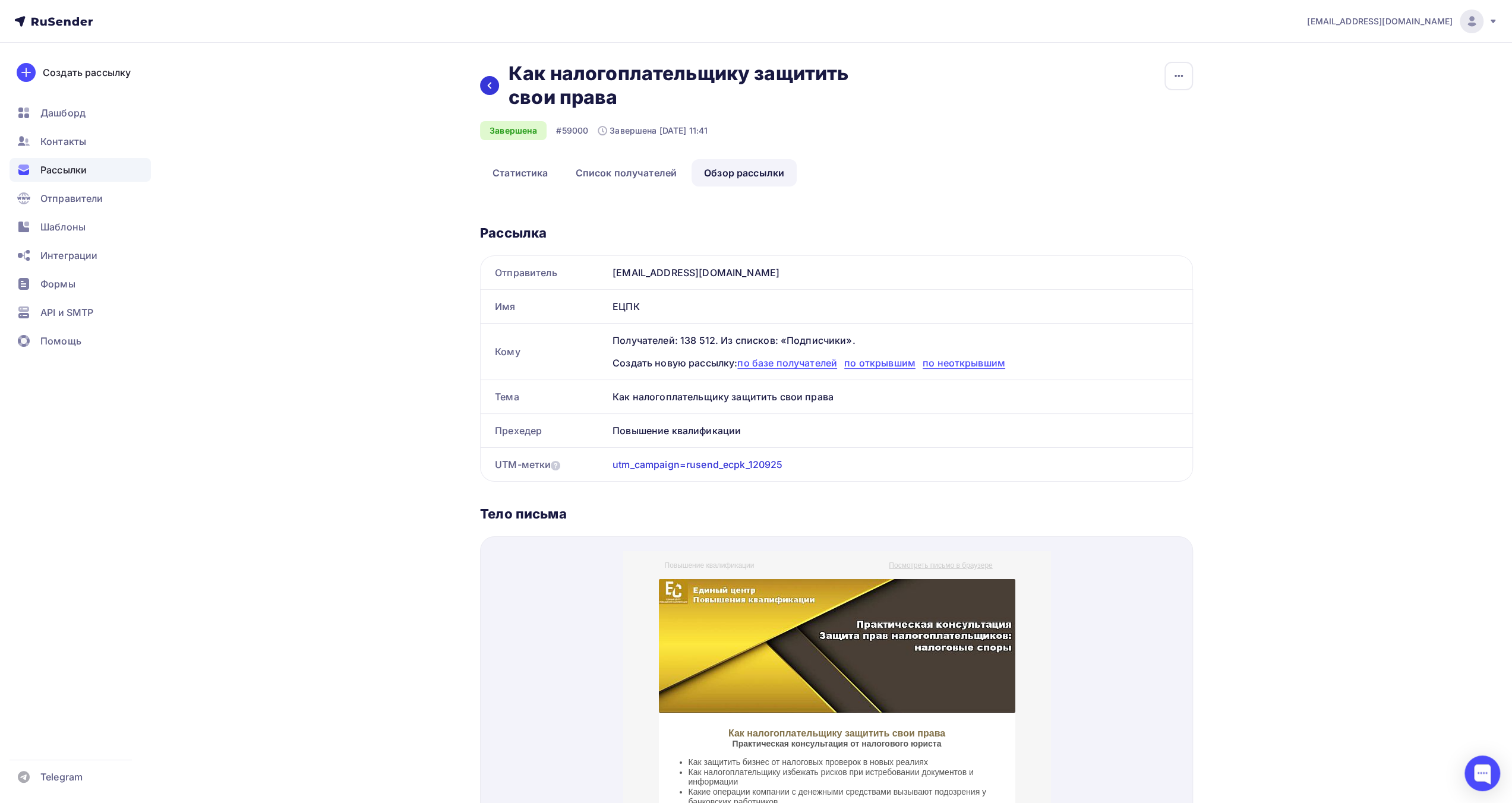
click at [491, 87] on icon at bounding box center [489, 85] width 9 height 9
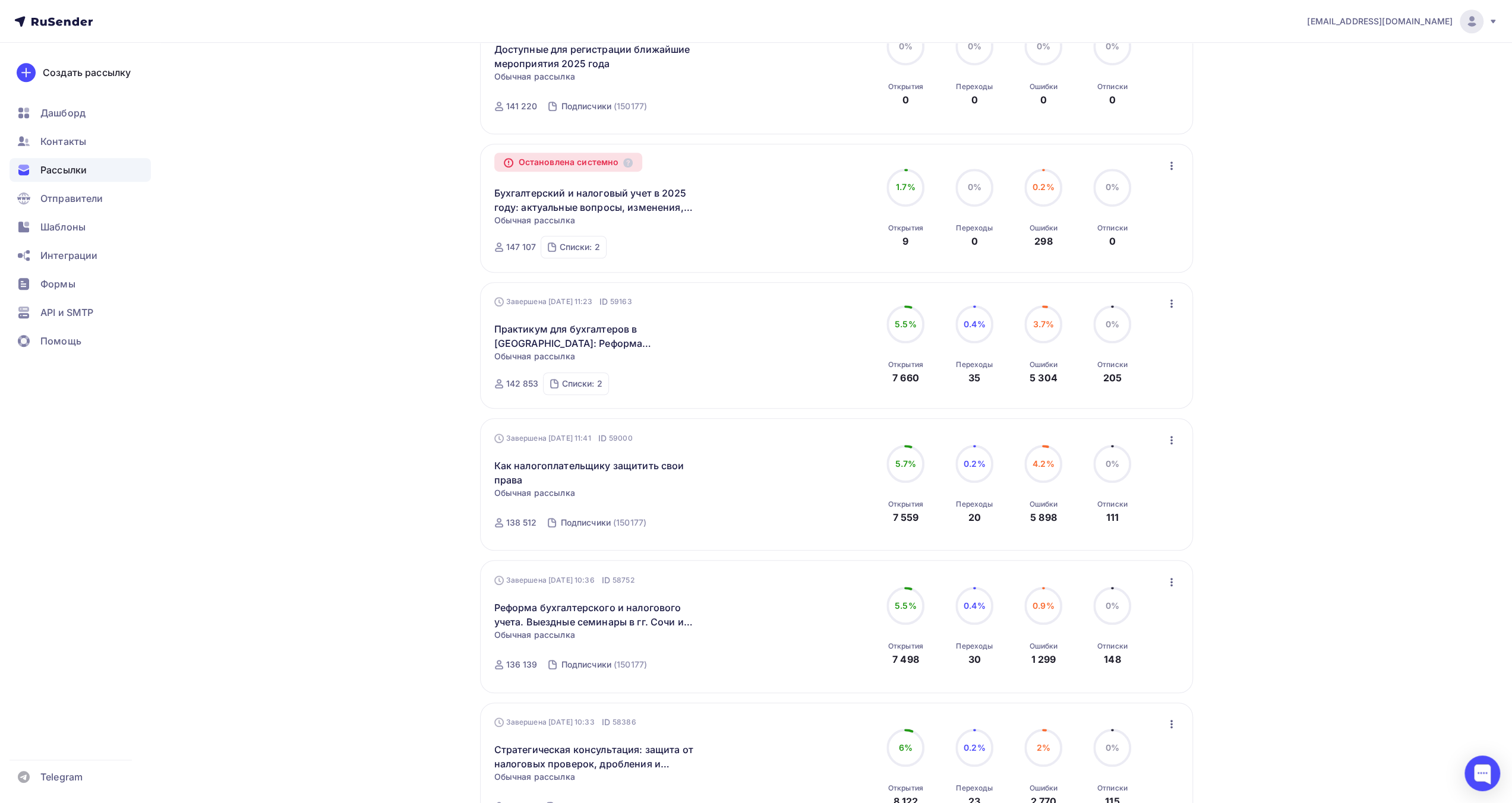
scroll to position [976, 0]
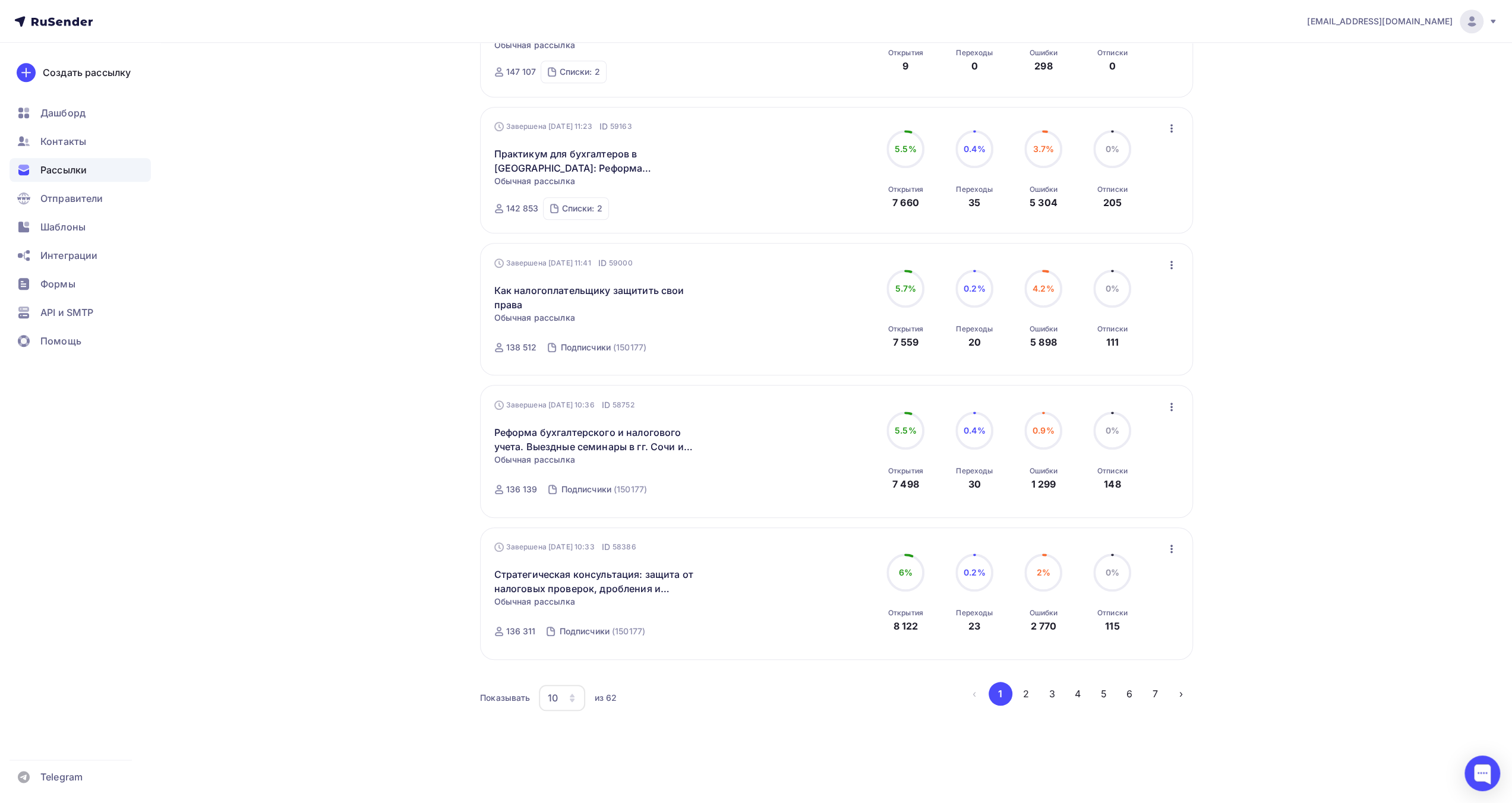
click at [564, 696] on div "10" at bounding box center [562, 698] width 47 height 26
click at [586, 665] on div "100" at bounding box center [609, 665] width 114 height 15
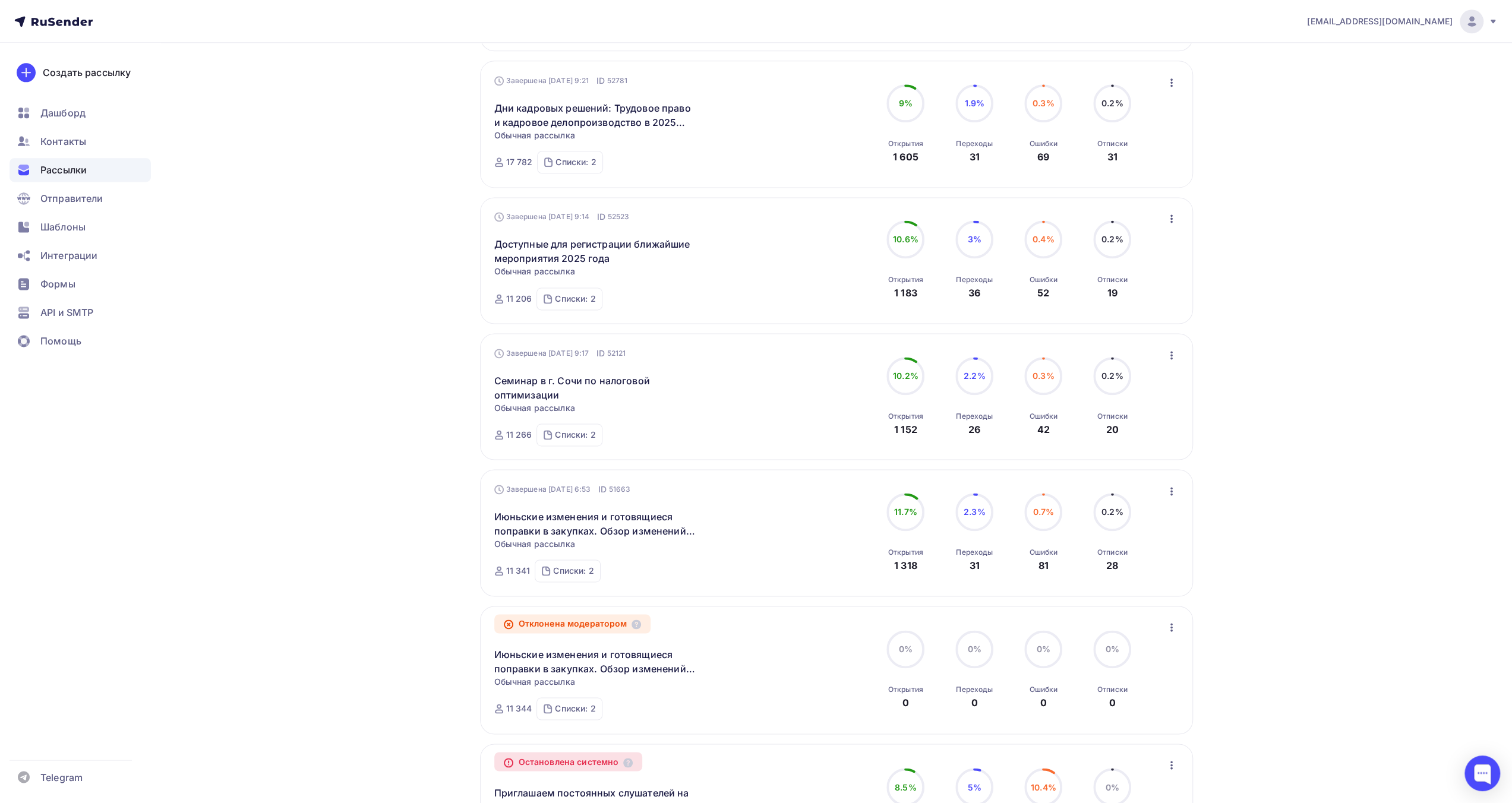
scroll to position [6057, 0]
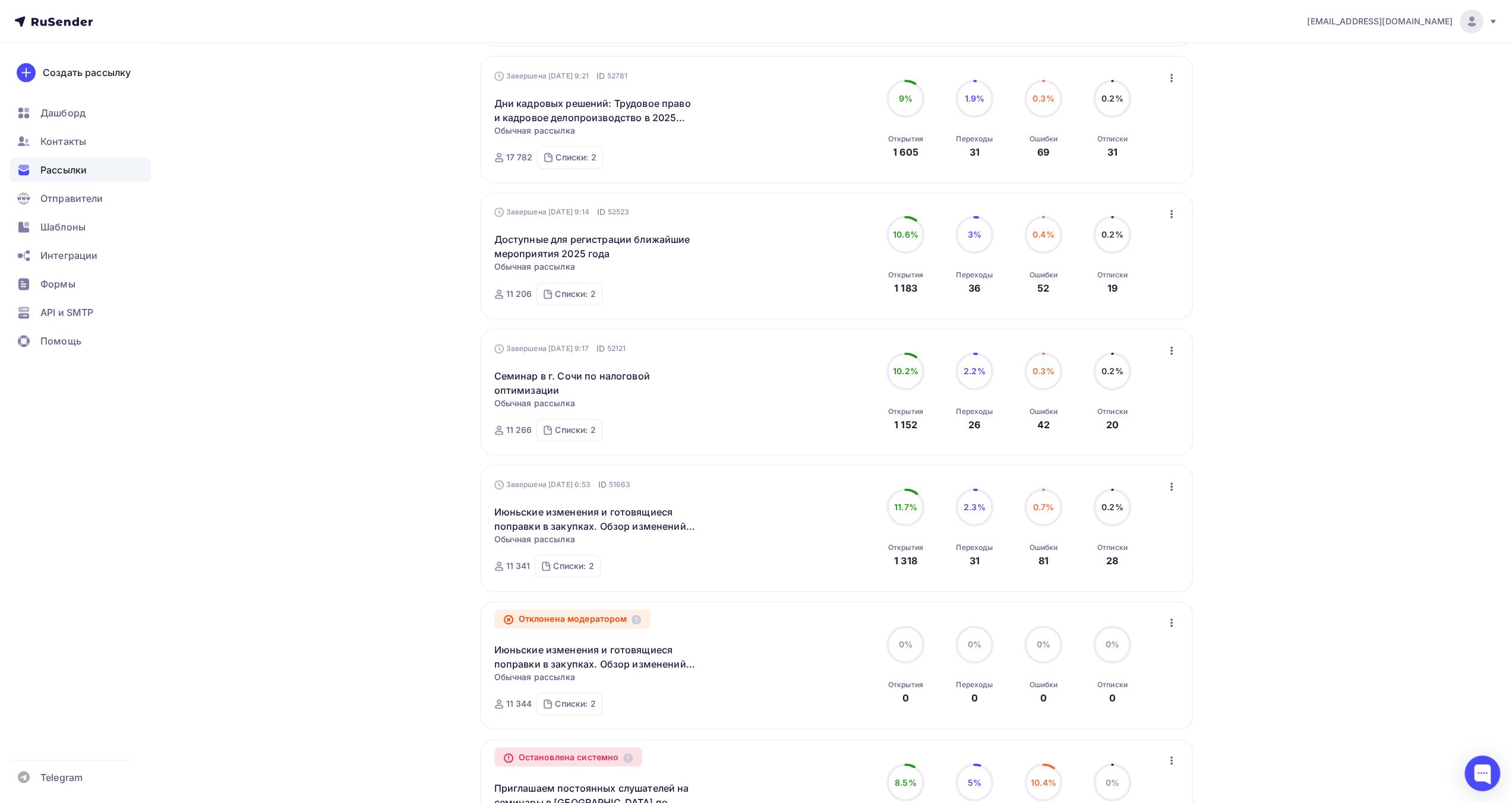
click at [1167, 493] on icon "button" at bounding box center [1172, 487] width 15 height 15
click at [1139, 548] on div "Обзор рассылки" at bounding box center [1117, 541] width 122 height 15
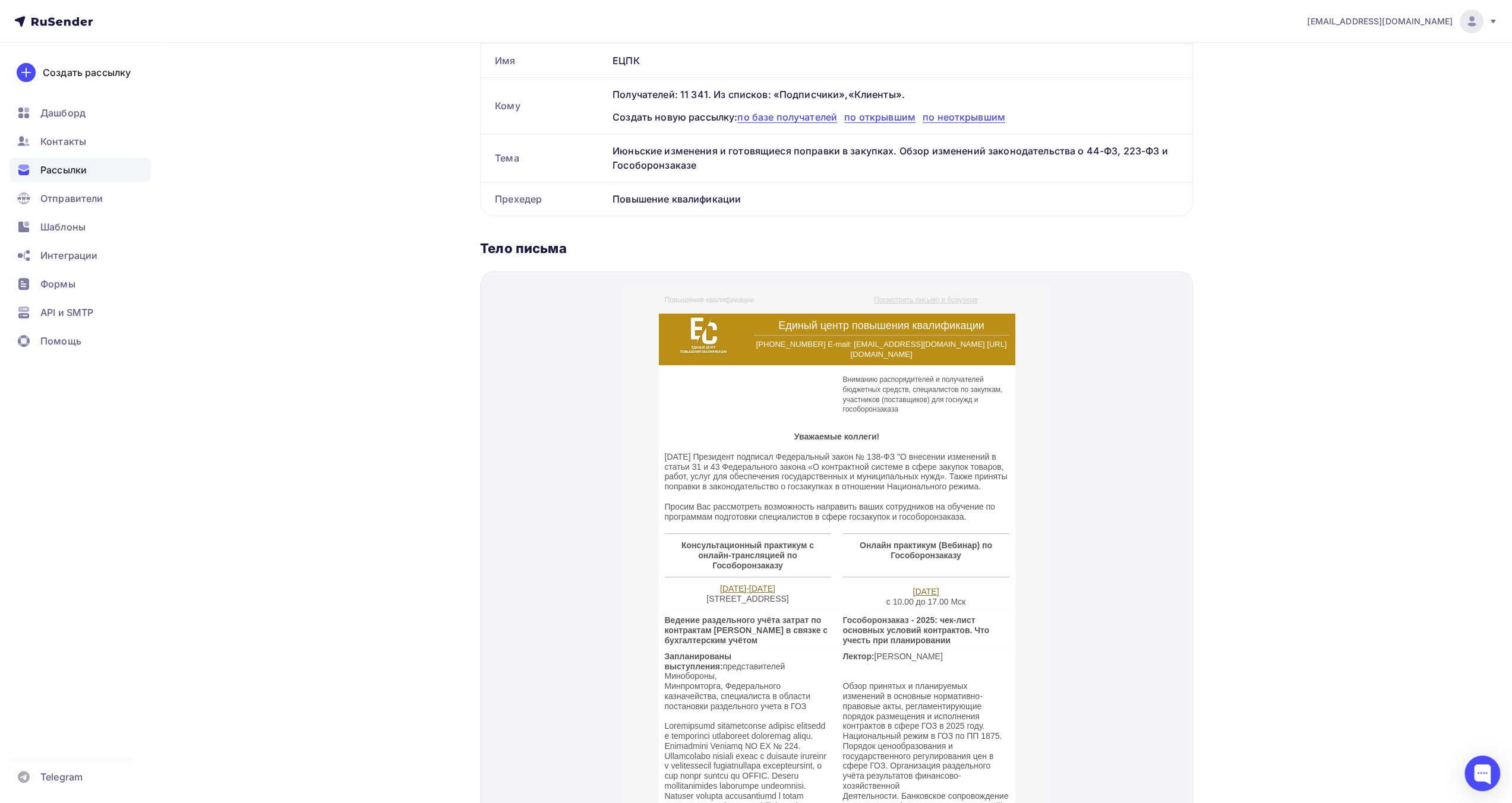
scroll to position [371, 0]
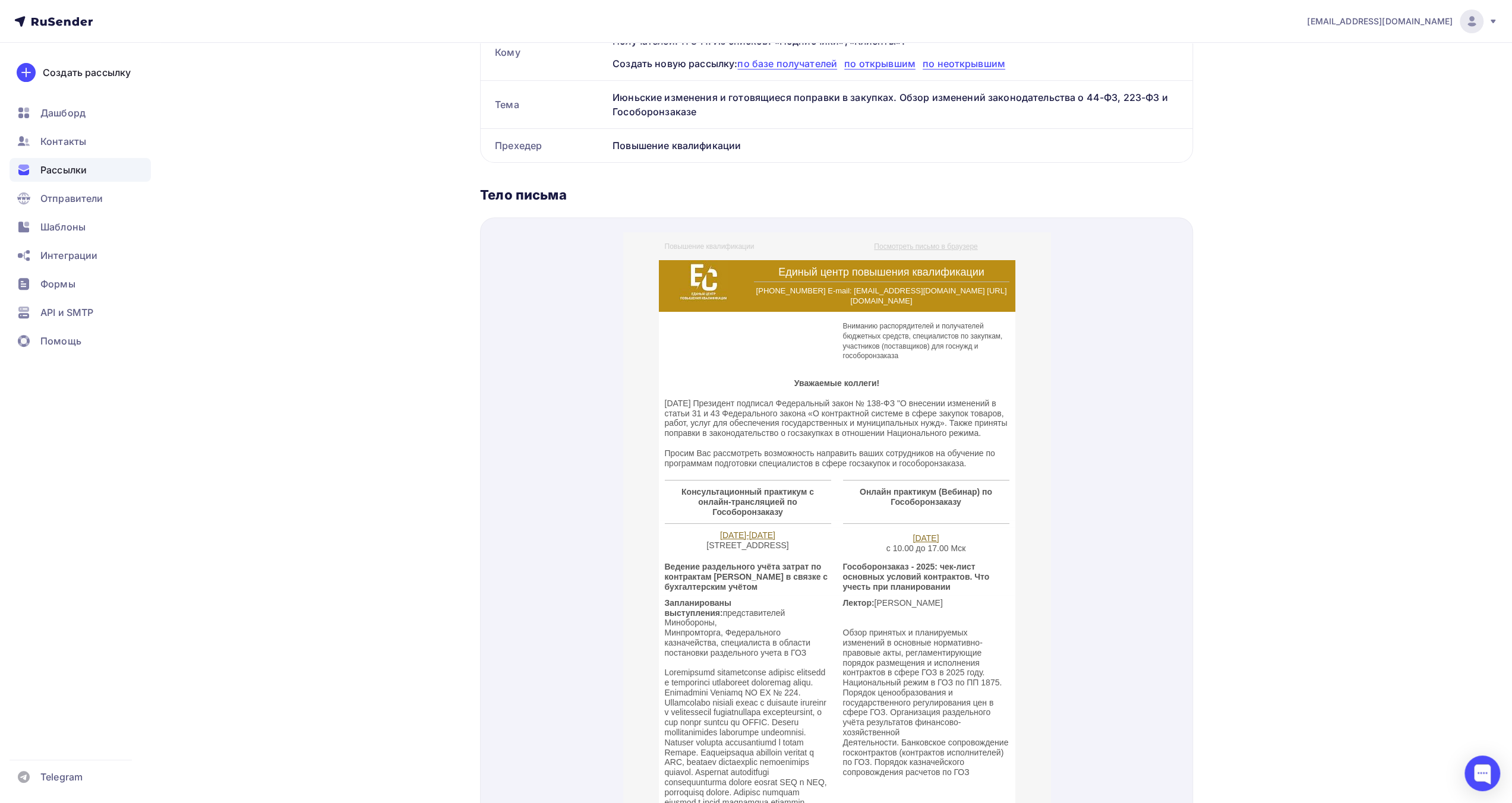
click at [1370, 275] on div "info@ecargentum.ru Аккаунт Тарифы Выйти Создать рассылку Дашборд Контакты Рассы…" at bounding box center [756, 305] width 1512 height 1353
click at [1369, 308] on div "info@ecargentum.ru Аккаунт Тарифы Выйти Создать рассылку Дашборд Контакты Рассы…" at bounding box center [756, 305] width 1512 height 1353
click at [1309, 318] on div "info@ecargentum.ru Аккаунт Тарифы Выйти Создать рассылку Дашборд Контакты Рассы…" at bounding box center [756, 305] width 1512 height 1353
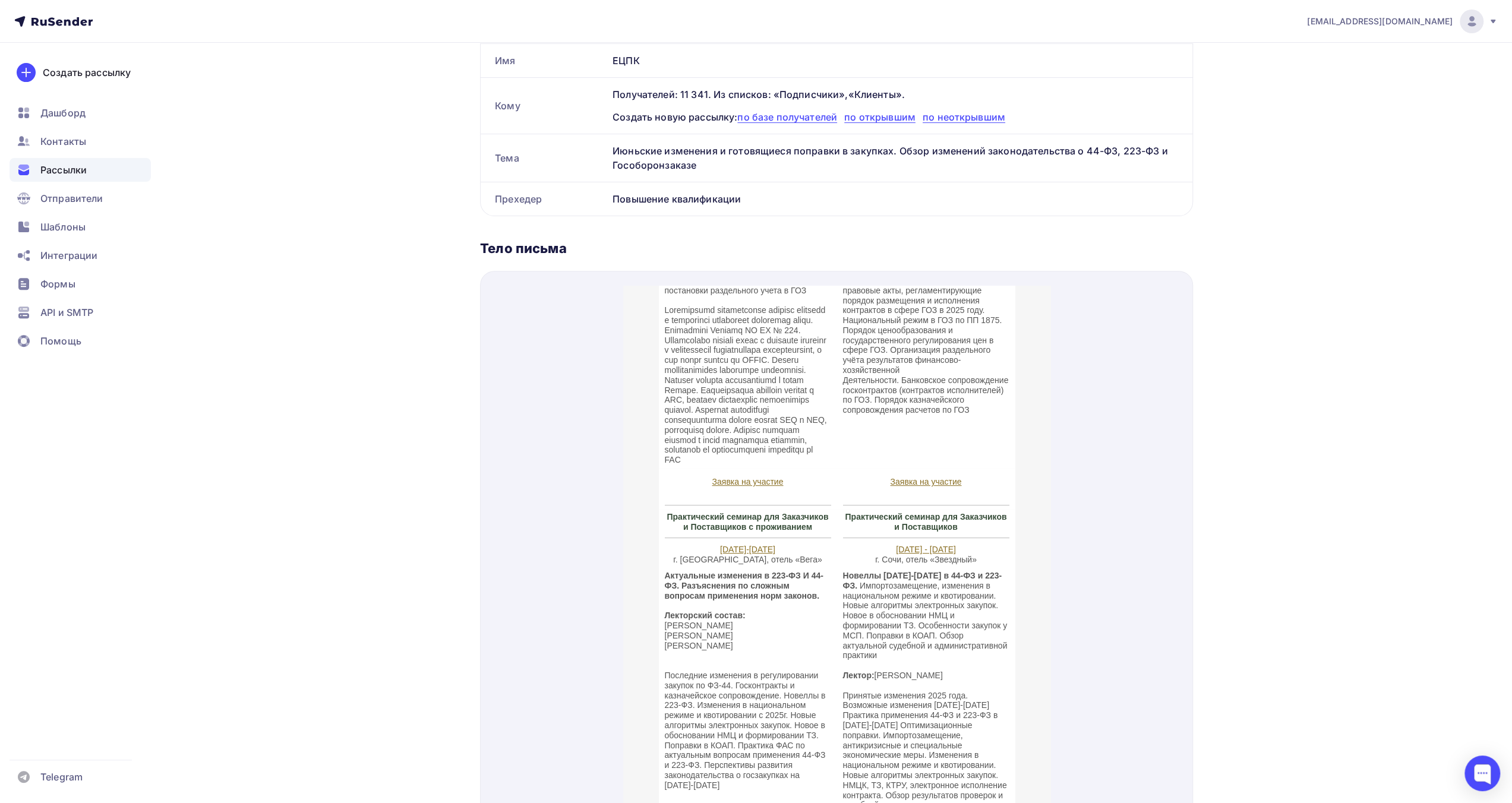
scroll to position [192, 0]
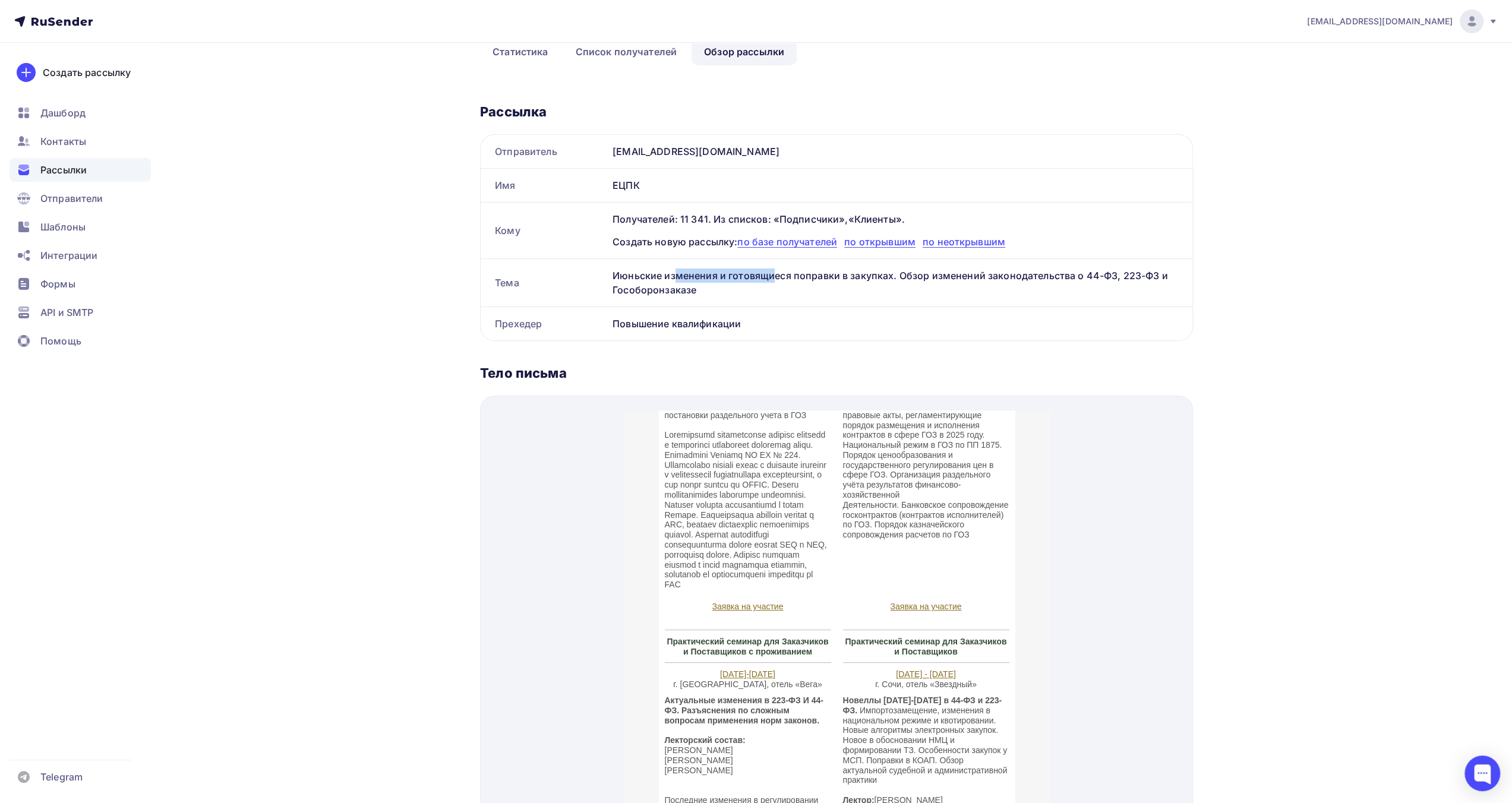
drag, startPoint x: 614, startPoint y: 275, endPoint x: 717, endPoint y: 276, distance: 103.0
click at [717, 276] on div "Июньские изменения и готовящиеся поправки в закупках. Обзор изменений законодат…" at bounding box center [900, 282] width 585 height 47
copy div "Июньские изменения"
